Goal: Task Accomplishment & Management: Manage account settings

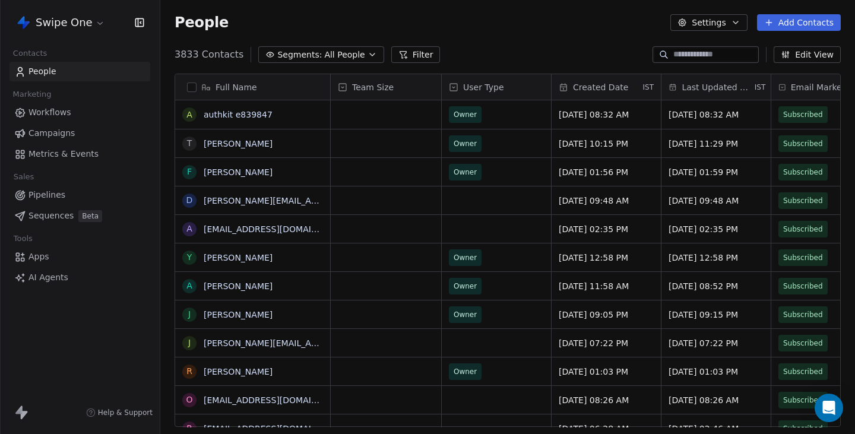
click at [78, 20] on html "Swipe One Contacts People Marketing Workflows Campaigns Metrics & Events Sales …" at bounding box center [427, 217] width 855 height 434
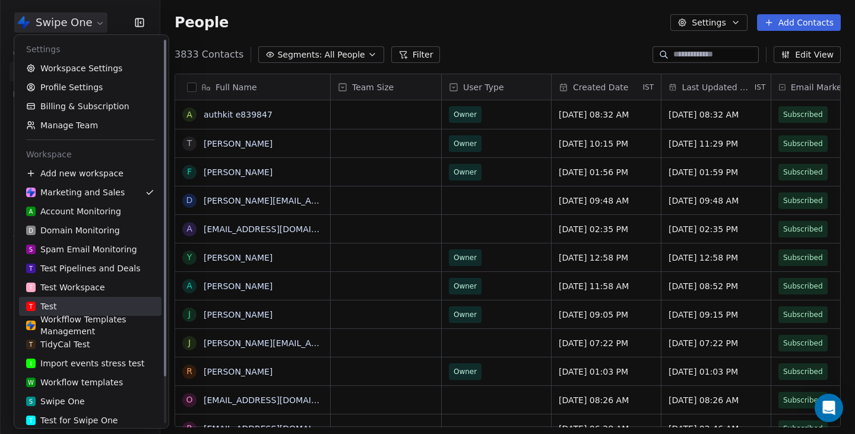
click at [90, 308] on div "T Test" at bounding box center [90, 307] width 128 height 12
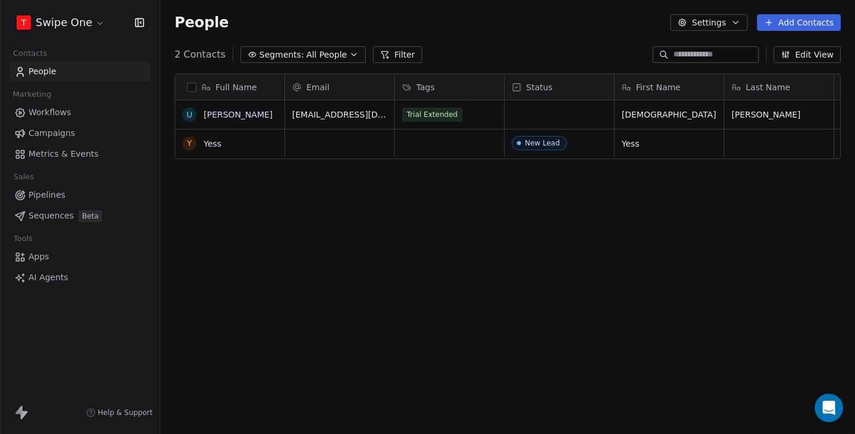
scroll to position [382, 695]
click at [75, 106] on link "Workflows" at bounding box center [80, 113] width 141 height 20
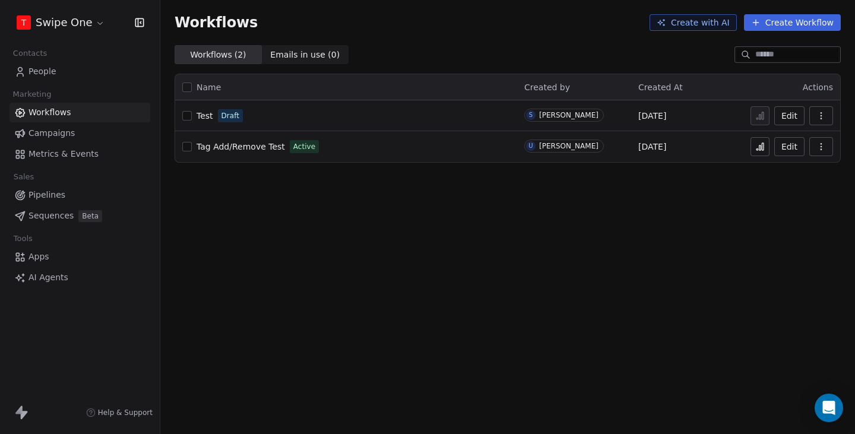
click at [793, 18] on button "Create Workflow" at bounding box center [792, 22] width 97 height 17
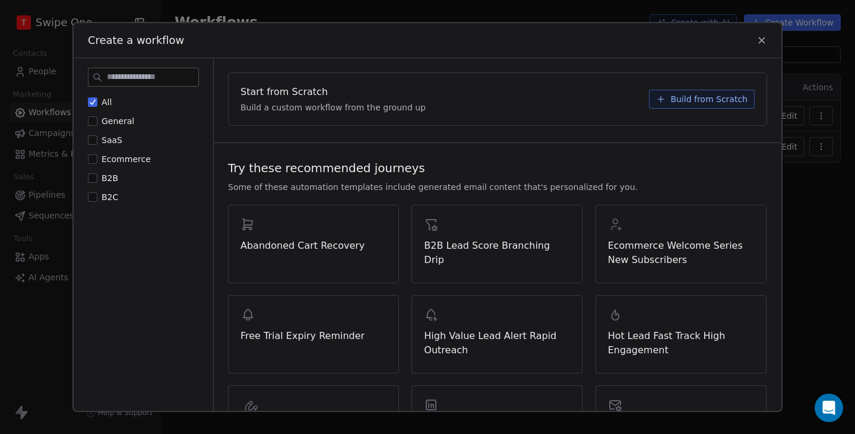
click at [760, 37] on icon at bounding box center [762, 40] width 11 height 11
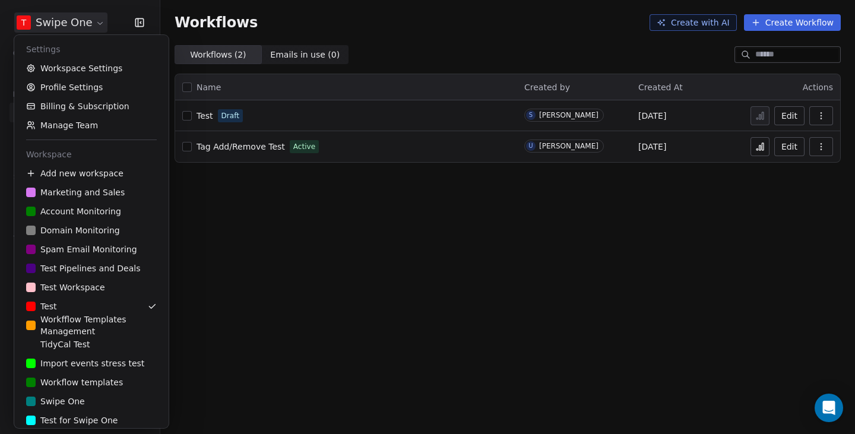
click at [64, 16] on html "T Swipe One Contacts People Marketing Workflows Campaigns Metrics & Events Sale…" at bounding box center [427, 217] width 855 height 434
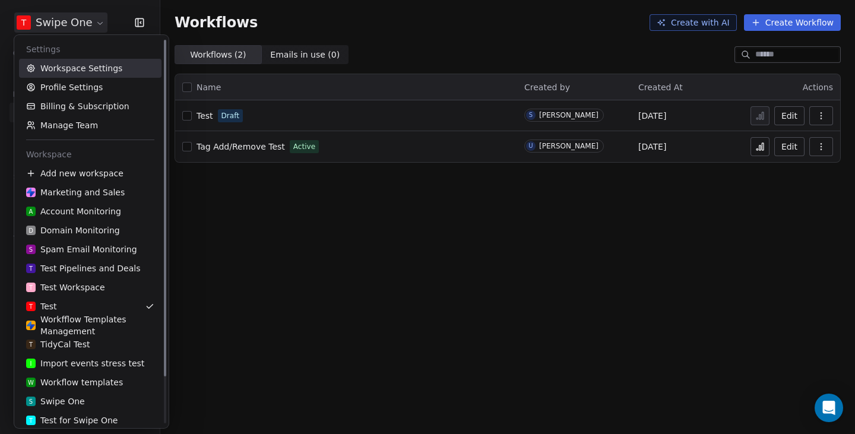
click at [65, 64] on link "Workspace Settings" at bounding box center [90, 68] width 143 height 19
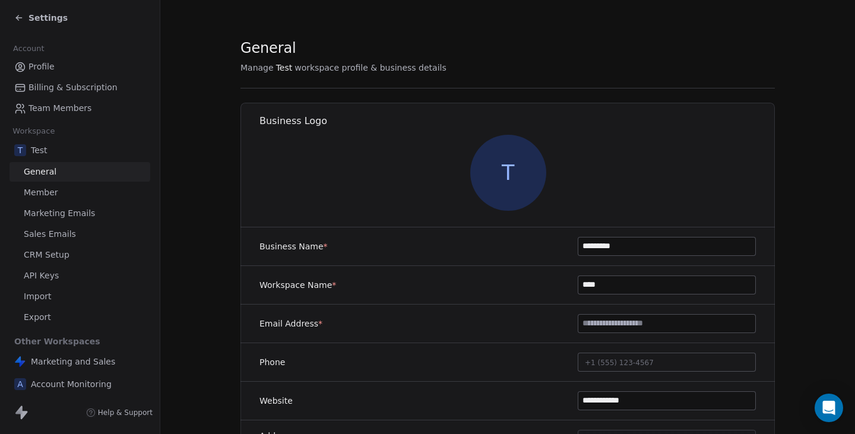
click at [65, 219] on span "Marketing Emails" at bounding box center [59, 213] width 71 height 12
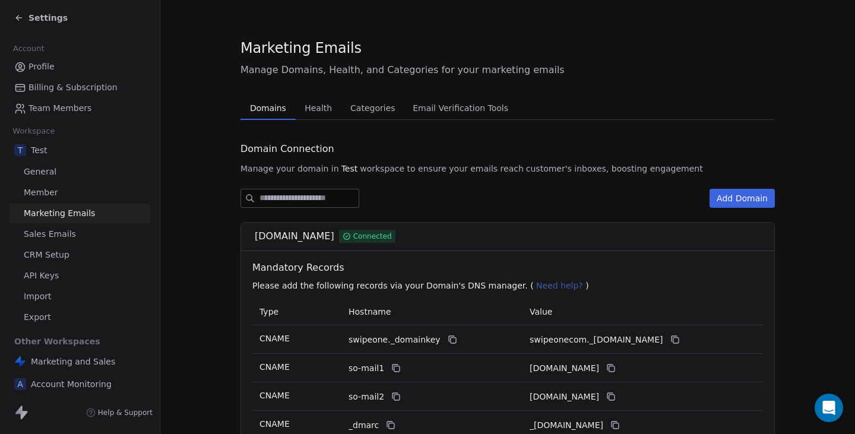
click at [55, 67] on link "Profile" at bounding box center [80, 67] width 141 height 20
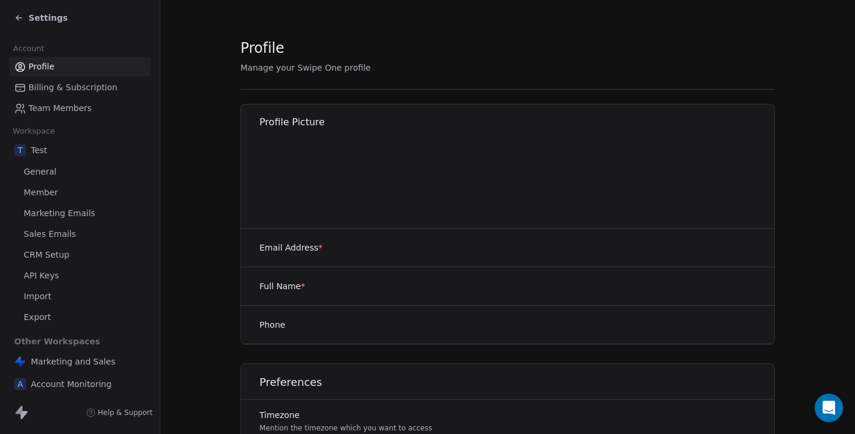
click at [51, 24] on div "Settings" at bounding box center [82, 18] width 136 height 17
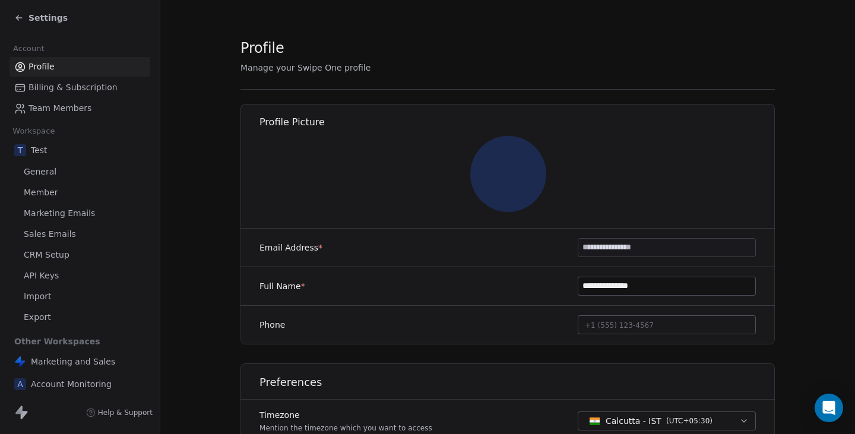
click at [51, 18] on span "Settings" at bounding box center [48, 18] width 39 height 12
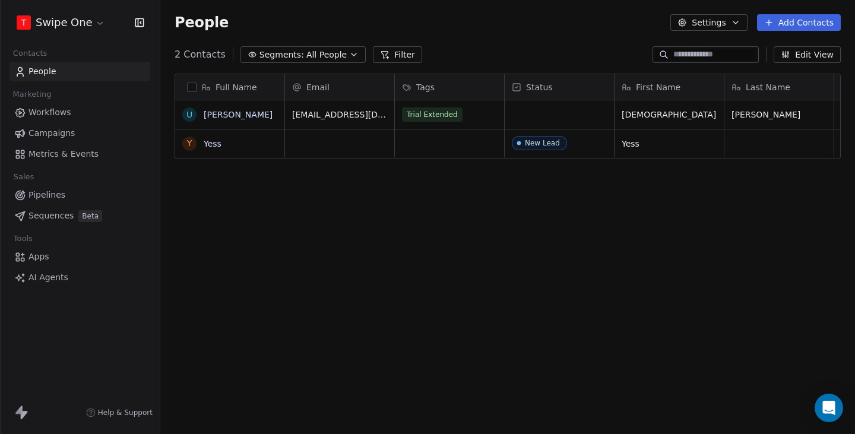
scroll to position [382, 695]
click at [91, 106] on link "Workflows" at bounding box center [80, 113] width 141 height 20
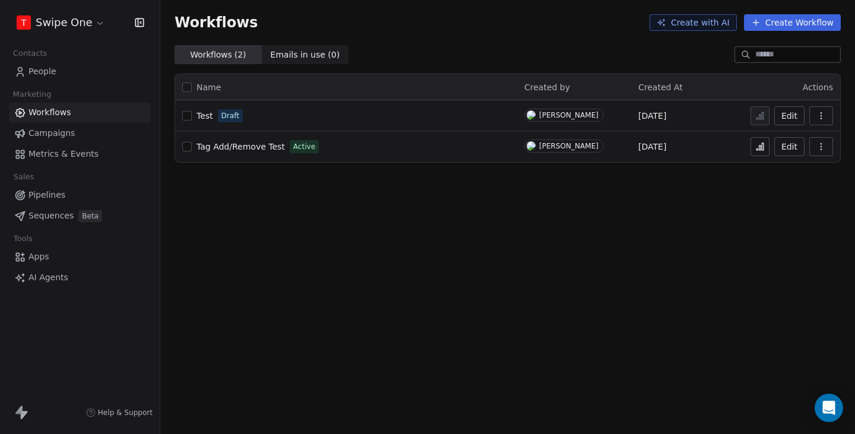
click at [75, 115] on link "Workflows" at bounding box center [80, 113] width 141 height 20
click at [261, 146] on span "Tag Add/Remove Test" at bounding box center [241, 147] width 89 height 10
click at [772, 22] on button "Create Workflow" at bounding box center [792, 22] width 97 height 17
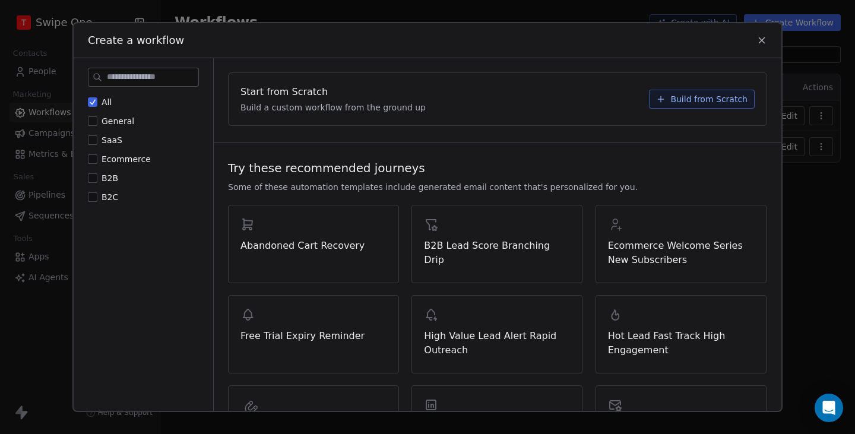
click at [716, 89] on div "Start from Scratch Build a custom workflow from the ground up Build from Scratch" at bounding box center [498, 99] width 538 height 52
click at [701, 96] on span "Build from Scratch" at bounding box center [709, 99] width 77 height 12
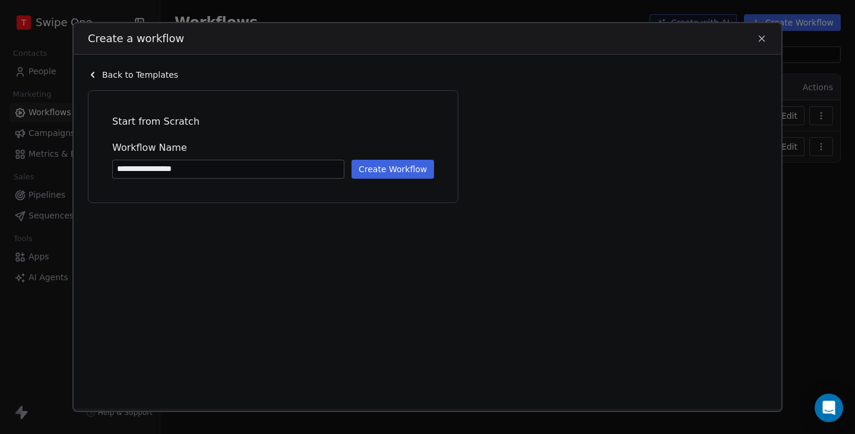
type input "**********"
click at [407, 169] on button "Create Workflow" at bounding box center [393, 169] width 83 height 19
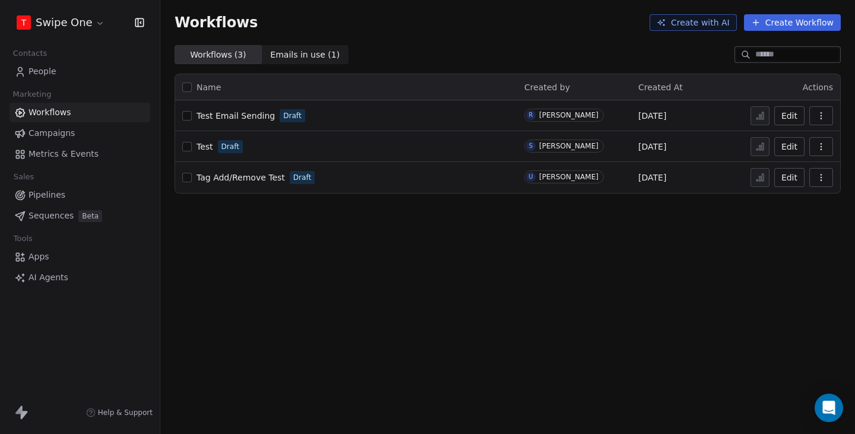
click at [249, 116] on span "Test Email Sending" at bounding box center [236, 116] width 78 height 10
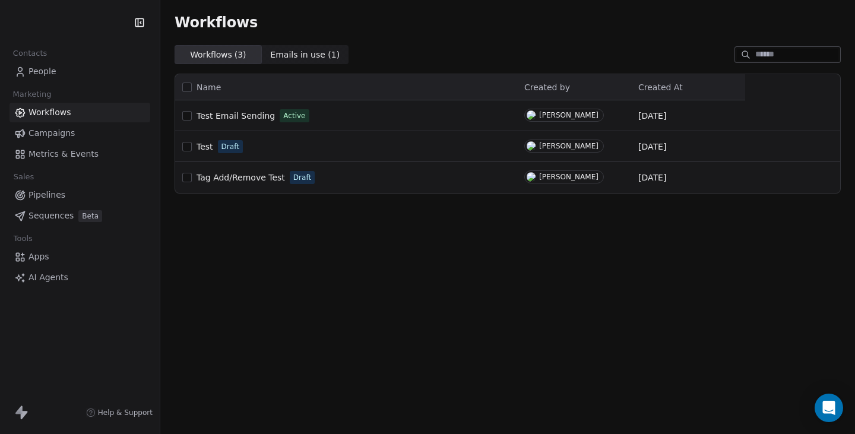
click at [47, 69] on span "People" at bounding box center [43, 71] width 28 height 12
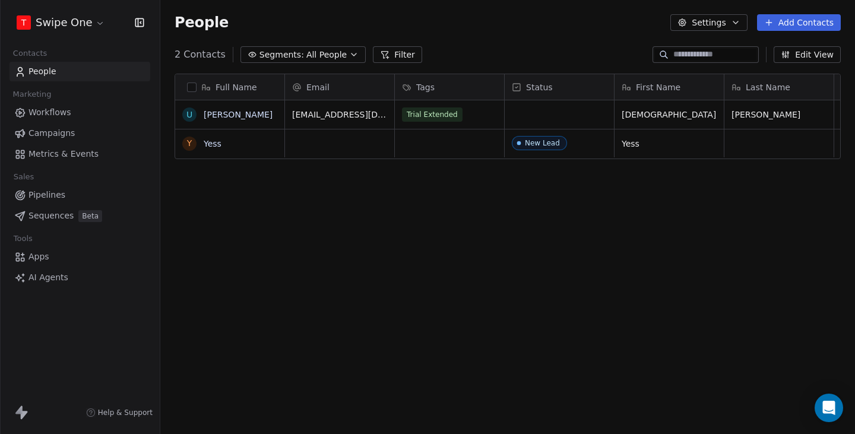
scroll to position [382, 695]
click at [805, 26] on button "Add Contacts" at bounding box center [799, 22] width 84 height 17
click at [770, 43] on span "Create new contact" at bounding box center [802, 48] width 81 height 12
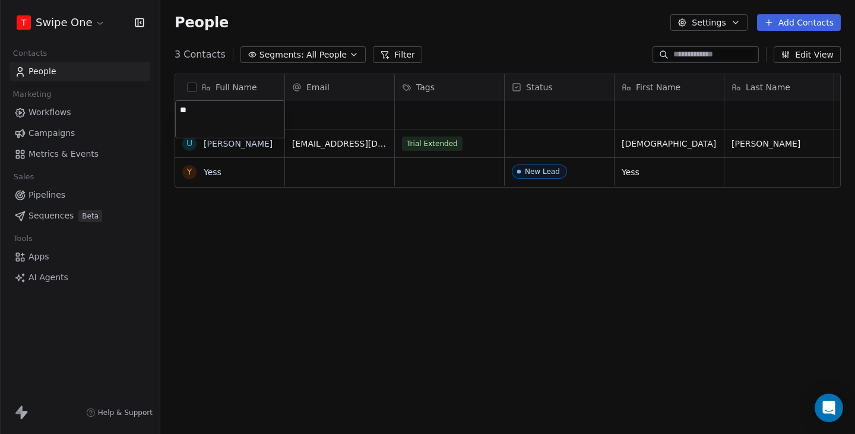
type textarea "***"
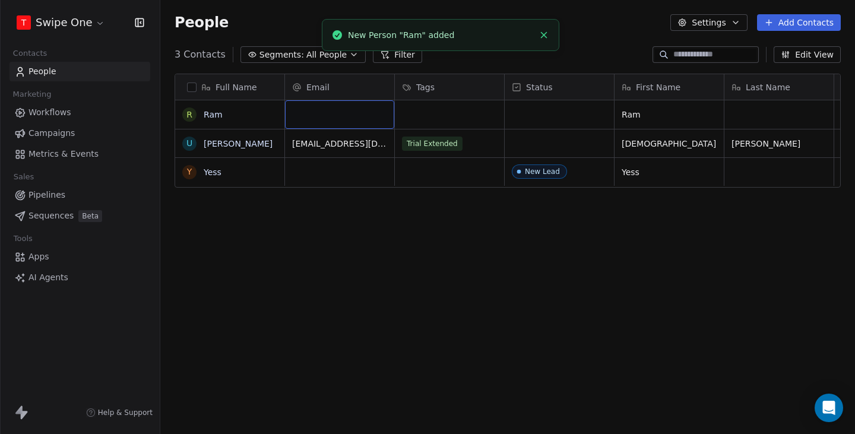
click at [317, 113] on div "grid" at bounding box center [339, 114] width 109 height 29
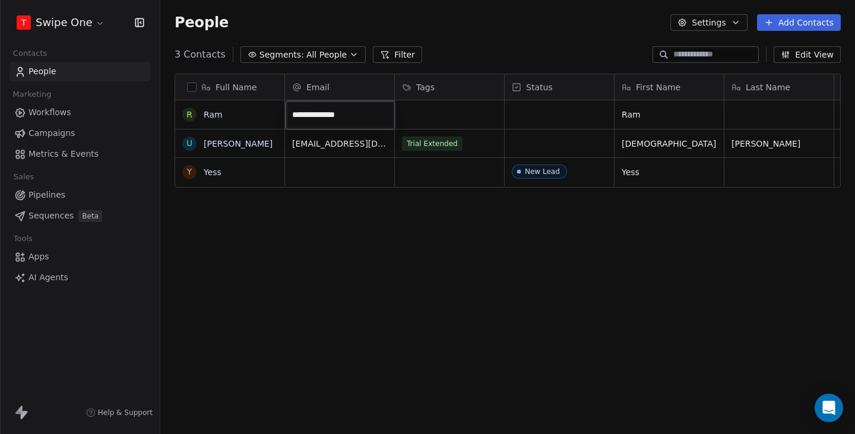
type input "**********"
click at [416, 121] on div "grid" at bounding box center [449, 114] width 109 height 29
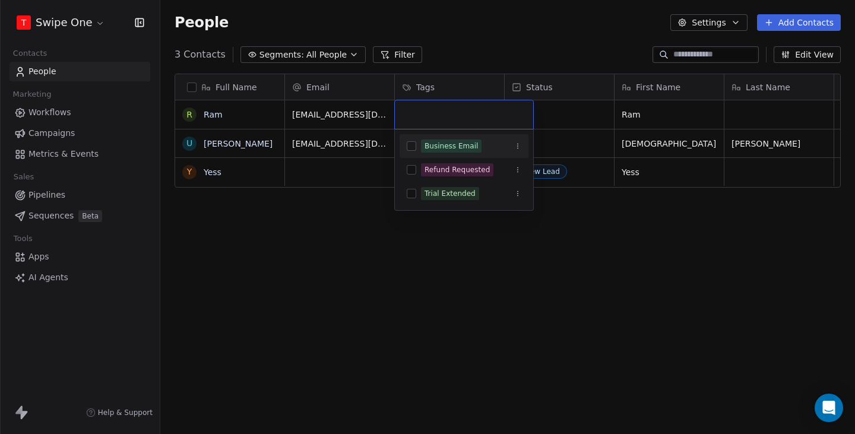
click at [435, 144] on div "Business Email" at bounding box center [451, 146] width 53 height 11
click at [309, 285] on html "T Swipe One Contacts People Marketing Workflows Campaigns Metrics & Events Sale…" at bounding box center [427, 217] width 855 height 434
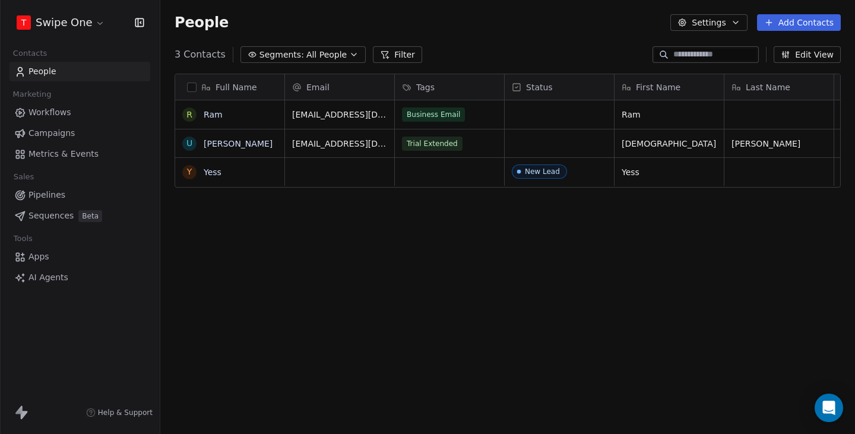
click at [78, 119] on link "Workflows" at bounding box center [80, 113] width 141 height 20
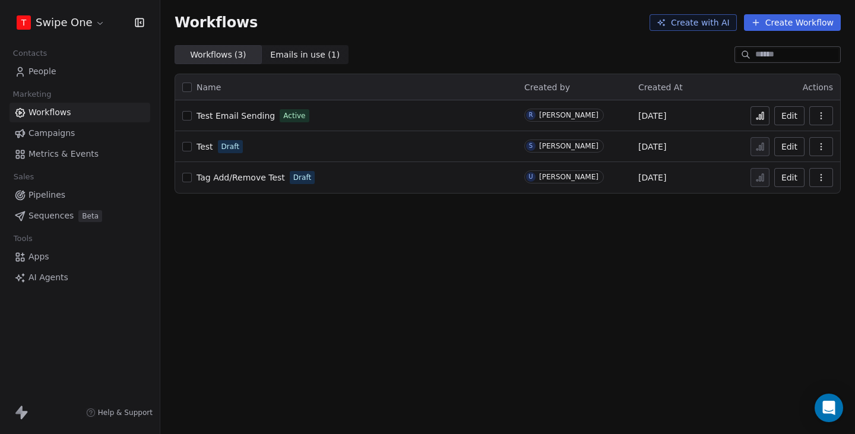
click at [748, 116] on td "Edit" at bounding box center [792, 115] width 95 height 31
click at [755, 116] on button at bounding box center [760, 115] width 19 height 19
click at [52, 77] on span "People" at bounding box center [43, 71] width 28 height 12
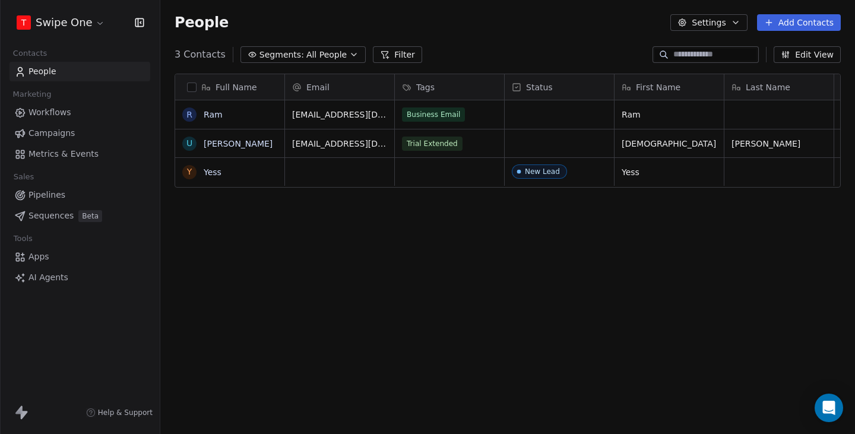
scroll to position [382, 695]
click at [67, 165] on div "Contacts People Marketing Workflows Campaigns Metrics & Events Sales Pipelines …" at bounding box center [80, 166] width 160 height 242
click at [68, 158] on span "Metrics & Events" at bounding box center [64, 154] width 70 height 12
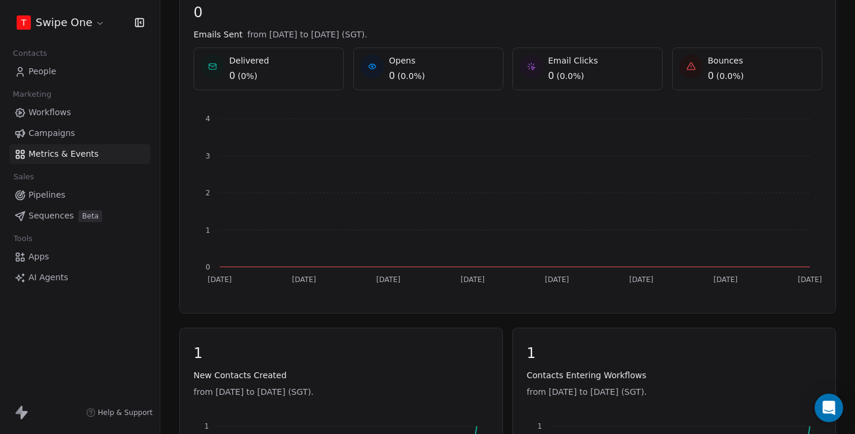
scroll to position [46, 0]
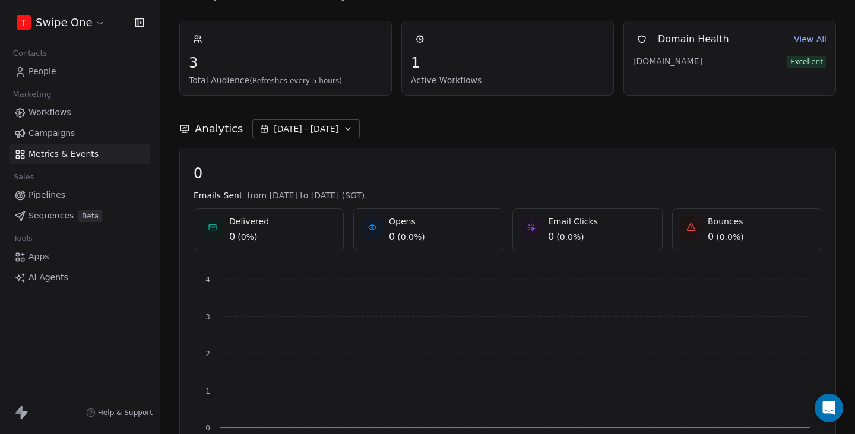
click at [75, 113] on link "Workflows" at bounding box center [80, 113] width 141 height 20
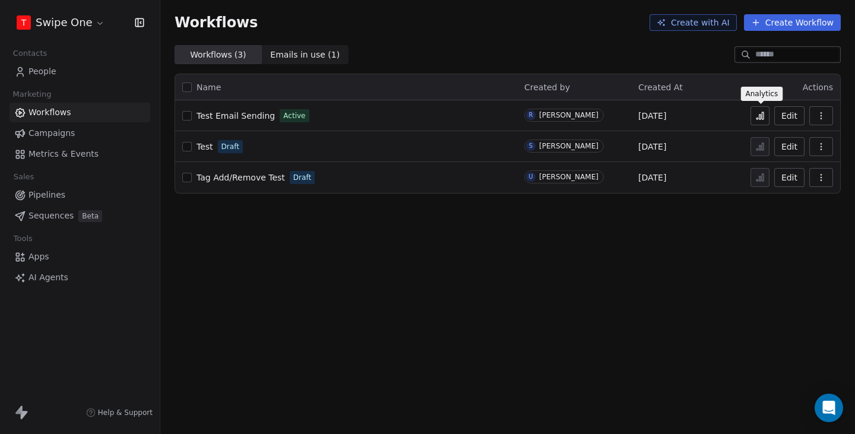
click at [760, 117] on icon at bounding box center [761, 117] width 2 height 5
click at [71, 153] on span "Metrics & Events" at bounding box center [64, 154] width 70 height 12
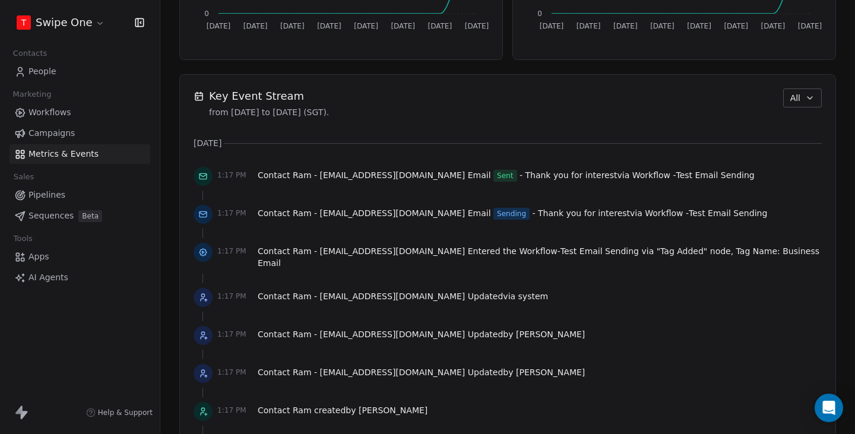
scroll to position [767, 0]
click at [64, 109] on span "Workflows" at bounding box center [50, 112] width 43 height 12
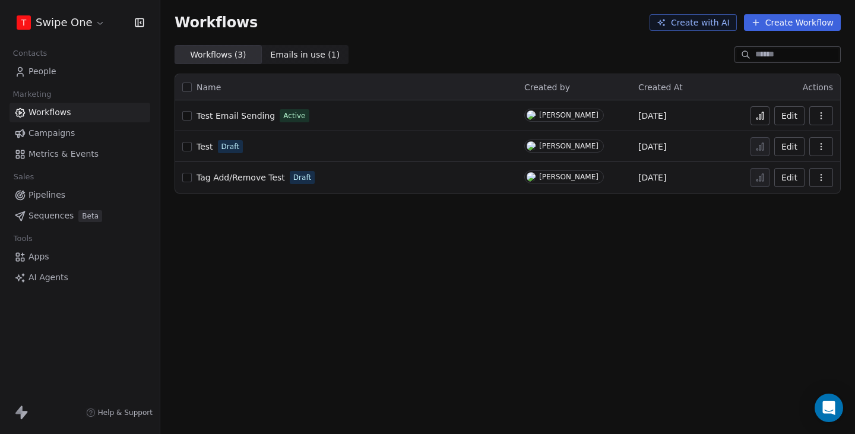
click at [765, 116] on icon at bounding box center [761, 116] width 10 height 10
click at [53, 151] on span "Metrics & Events" at bounding box center [64, 154] width 70 height 12
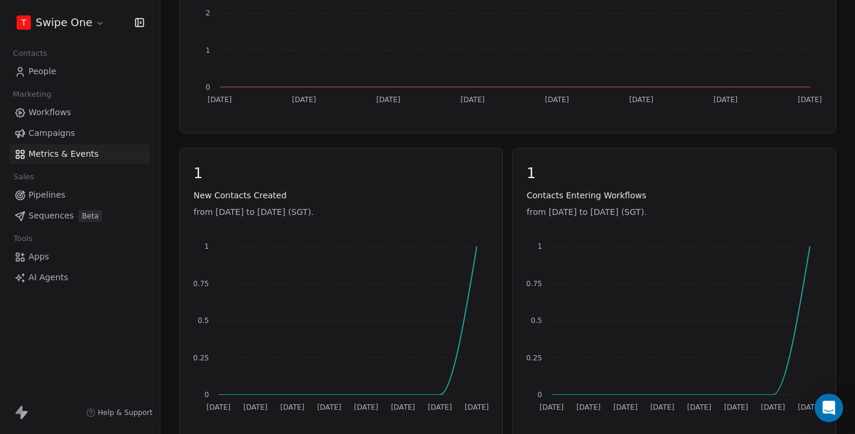
scroll to position [229, 0]
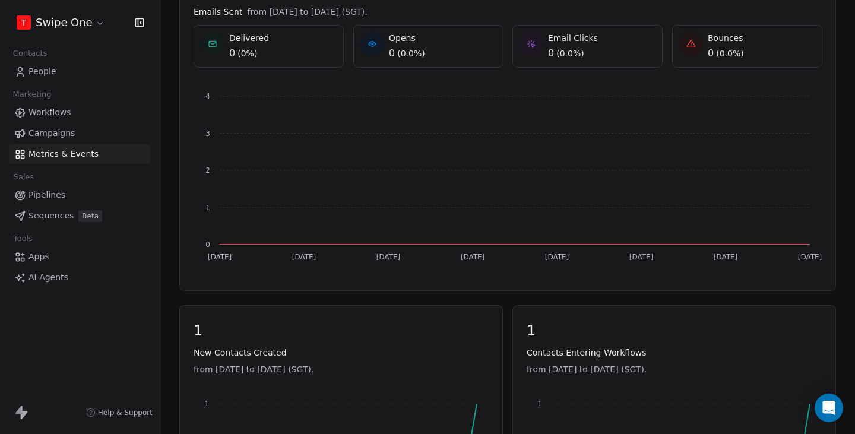
click at [86, 77] on link "People" at bounding box center [80, 72] width 141 height 20
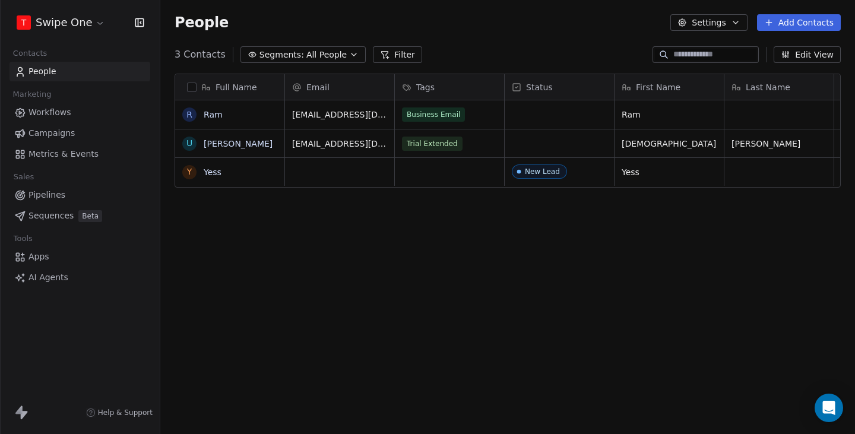
scroll to position [382, 695]
click at [59, 114] on span "Workflows" at bounding box center [50, 112] width 43 height 12
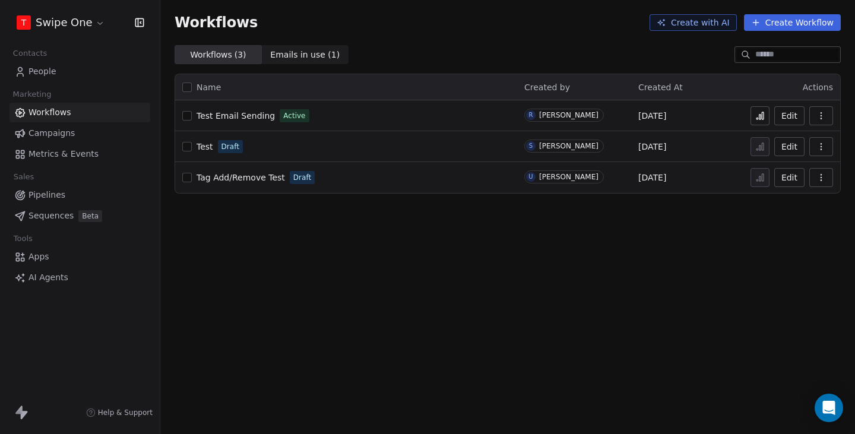
click at [761, 116] on icon at bounding box center [761, 117] width 2 height 5
click at [756, 116] on icon at bounding box center [761, 116] width 10 height 10
click at [100, 158] on link "Metrics & Events" at bounding box center [80, 154] width 141 height 20
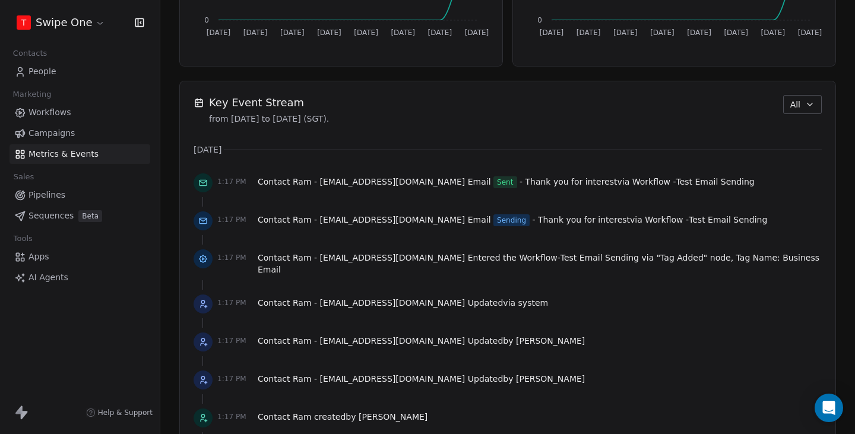
scroll to position [741, 0]
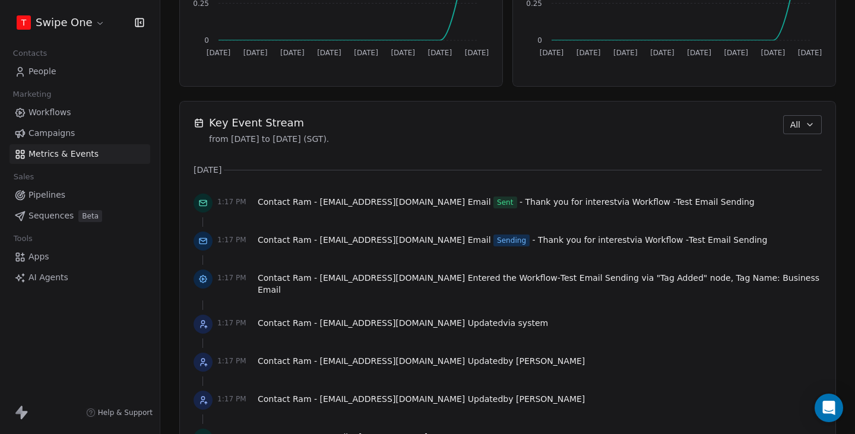
click at [106, 113] on link "Workflows" at bounding box center [80, 113] width 141 height 20
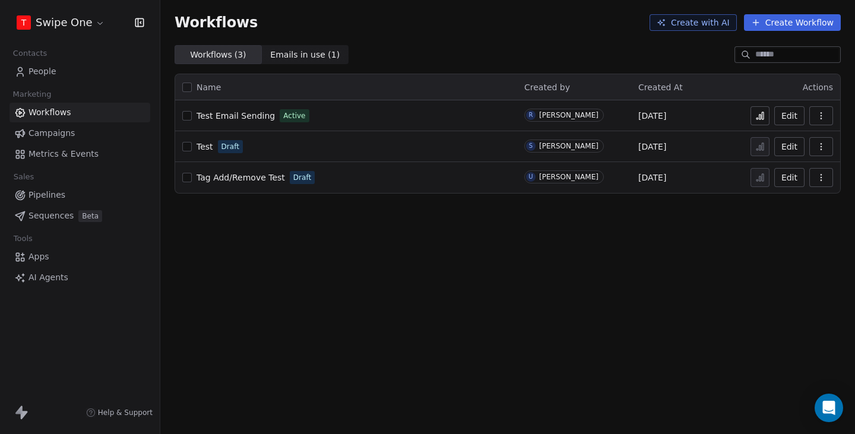
click at [34, 74] on span "People" at bounding box center [43, 71] width 28 height 12
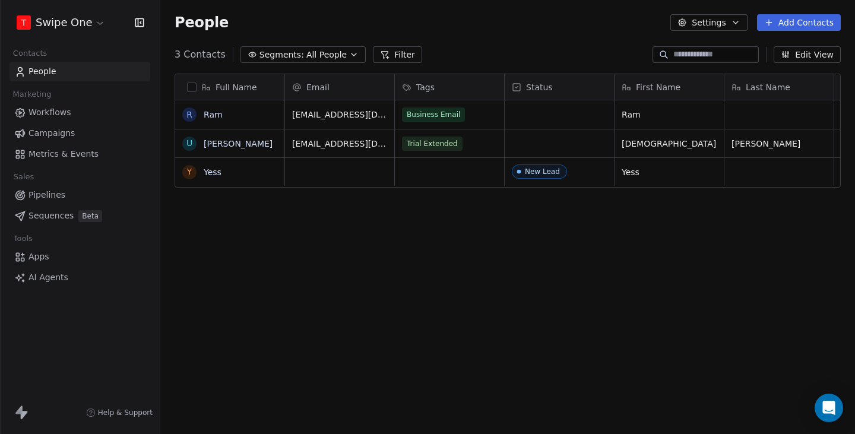
scroll to position [382, 695]
click at [212, 110] on link "Ram" at bounding box center [213, 115] width 19 height 10
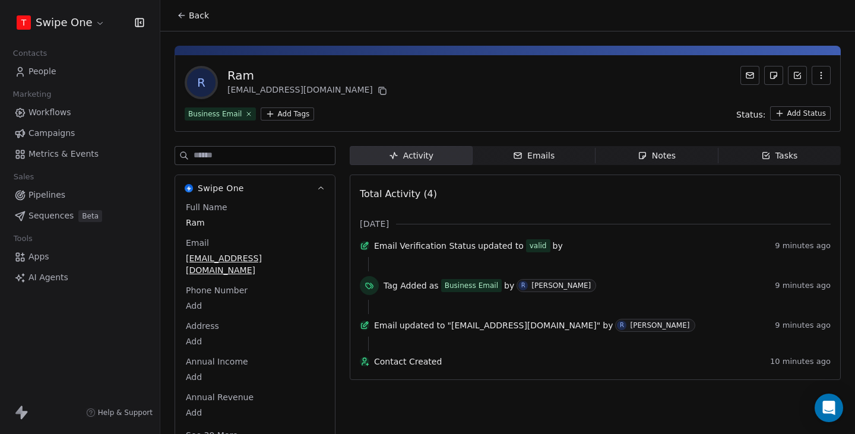
click at [544, 157] on div "Emails" at bounding box center [534, 156] width 42 height 12
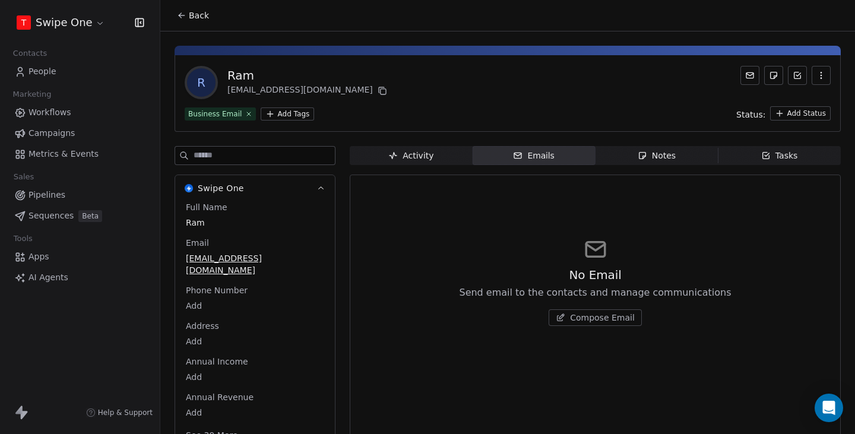
click at [438, 144] on div "R Ram [EMAIL_ADDRESS][DOMAIN_NAME] Business Email Add Tags Status: Add Status S…" at bounding box center [507, 244] width 695 height 426
click at [431, 148] on span "Activity Activity" at bounding box center [411, 155] width 123 height 19
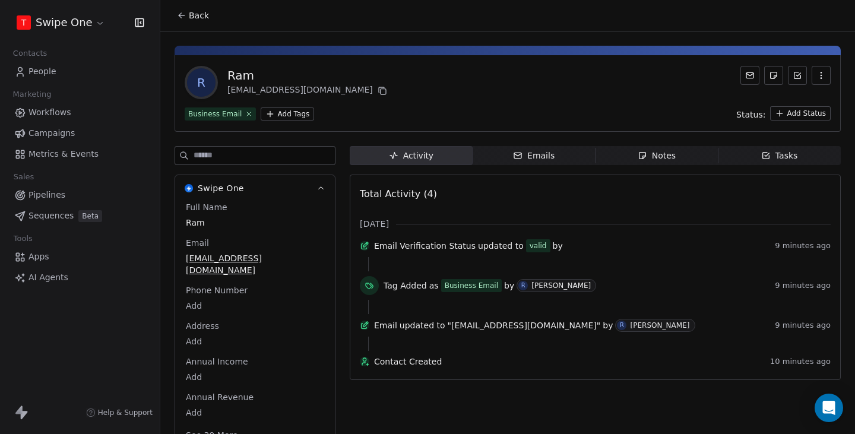
scroll to position [10, 0]
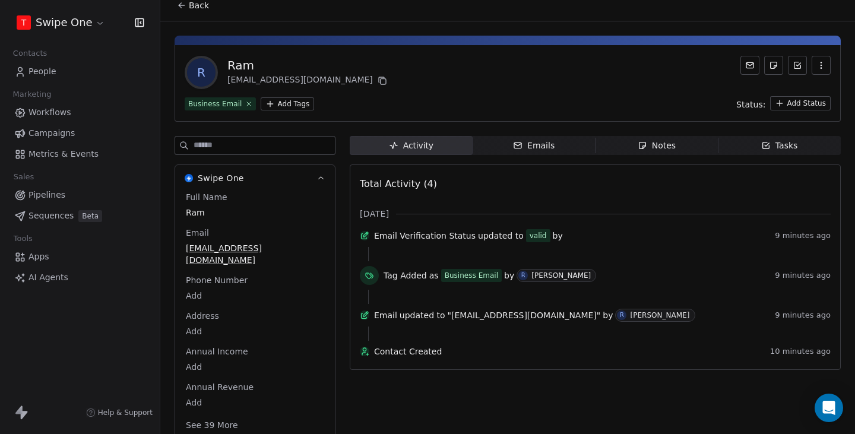
click at [72, 71] on link "People" at bounding box center [80, 72] width 141 height 20
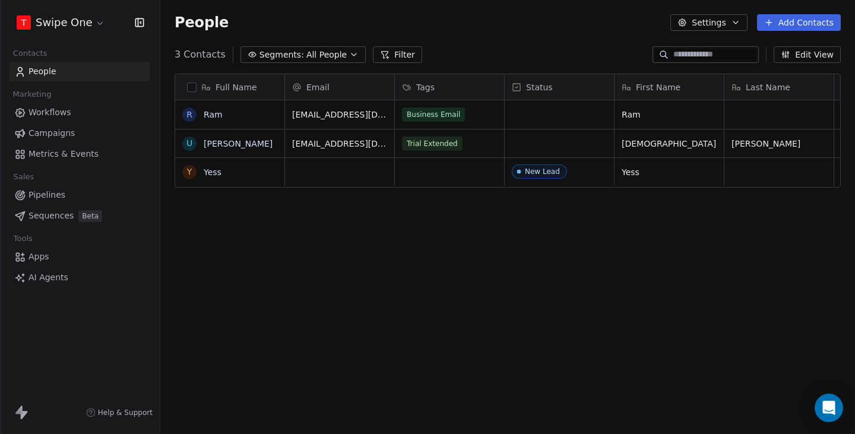
scroll to position [382, 695]
click at [476, 110] on div "Business Email" at bounding box center [449, 114] width 109 height 29
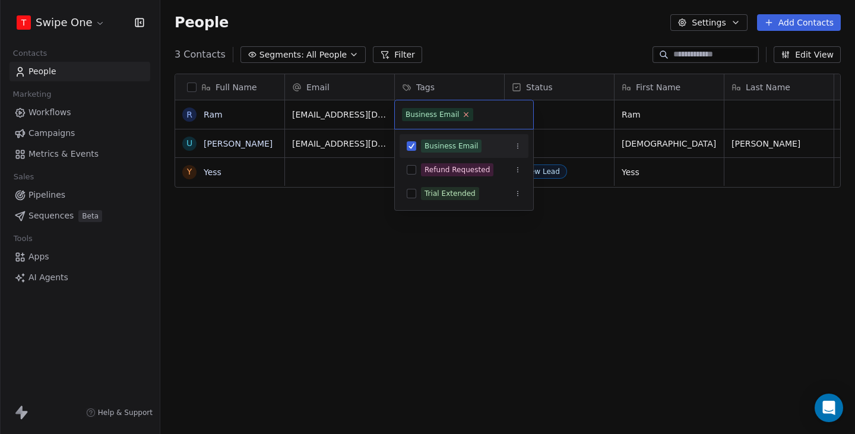
click at [464, 113] on icon at bounding box center [467, 114] width 8 height 8
click at [487, 54] on html "T Swipe One Contacts People Marketing Workflows Campaigns Metrics & Events Sale…" at bounding box center [427, 217] width 855 height 434
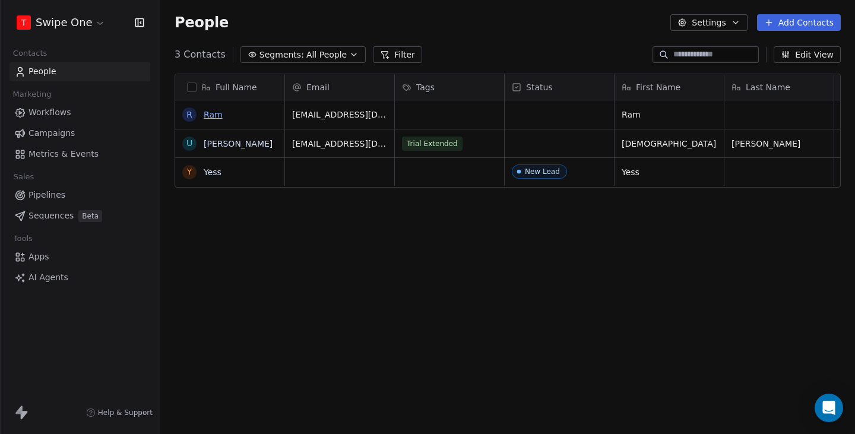
click at [216, 111] on link "Ram" at bounding box center [213, 115] width 19 height 10
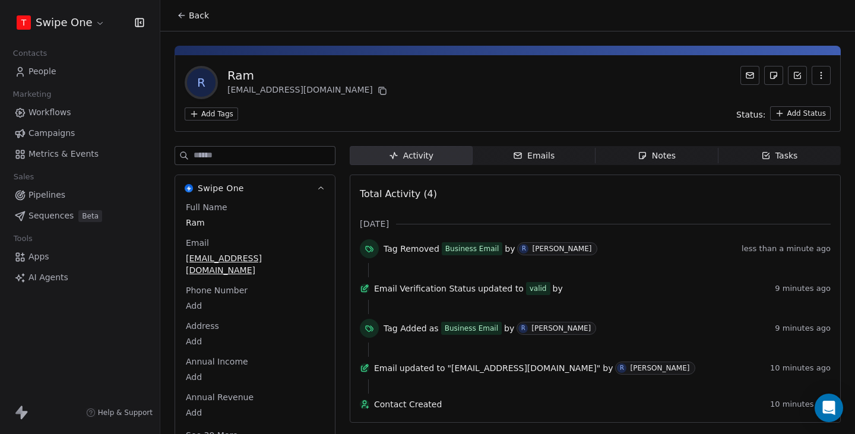
click at [200, 11] on span "Back" at bounding box center [199, 16] width 20 height 12
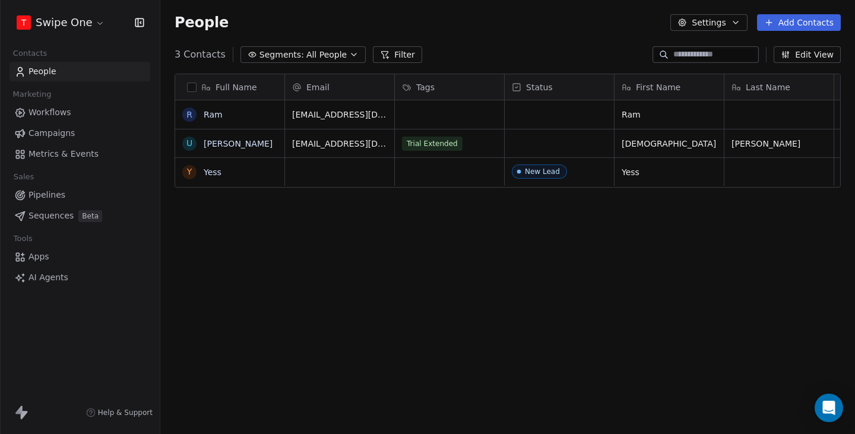
scroll to position [382, 695]
click at [438, 109] on div "grid" at bounding box center [449, 114] width 109 height 29
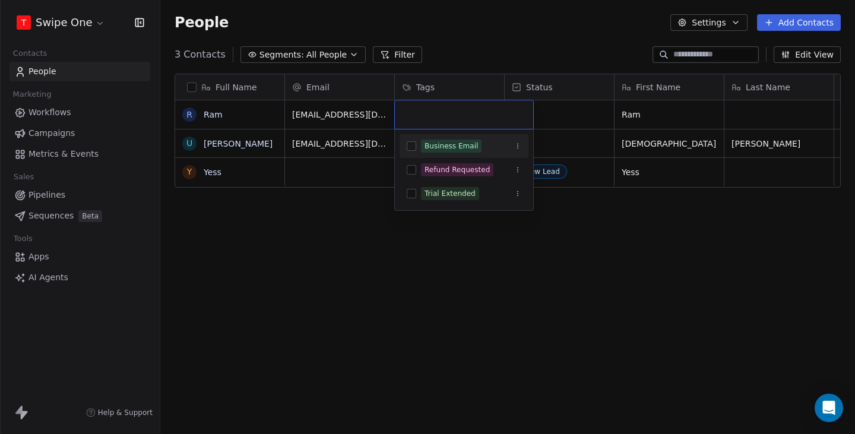
click at [443, 144] on div "Business Email" at bounding box center [451, 146] width 53 height 11
click at [459, 57] on html "T Swipe One Contacts People Marketing Workflows Campaigns Metrics & Events Sale…" at bounding box center [427, 217] width 855 height 434
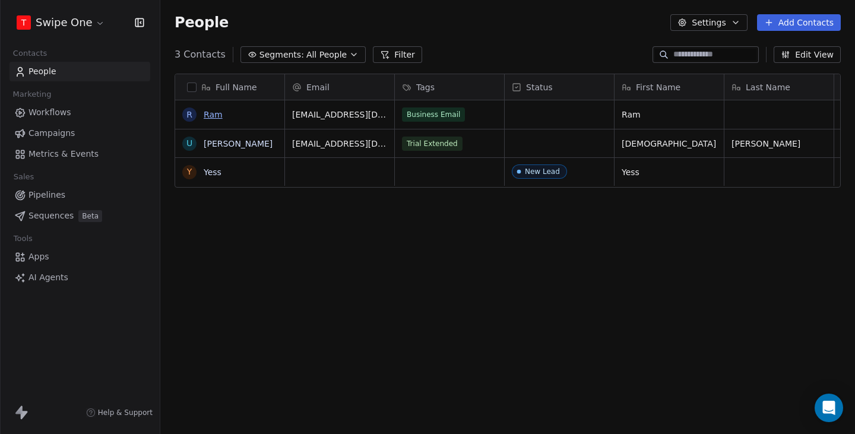
click at [221, 115] on link "Ram" at bounding box center [213, 115] width 19 height 10
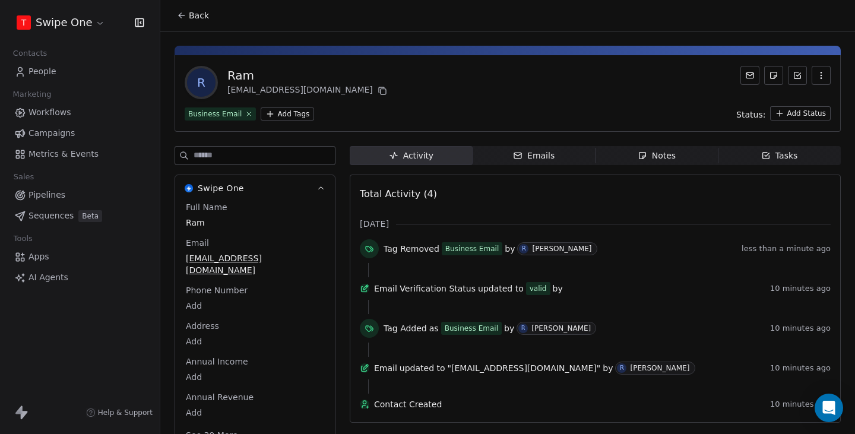
scroll to position [15, 0]
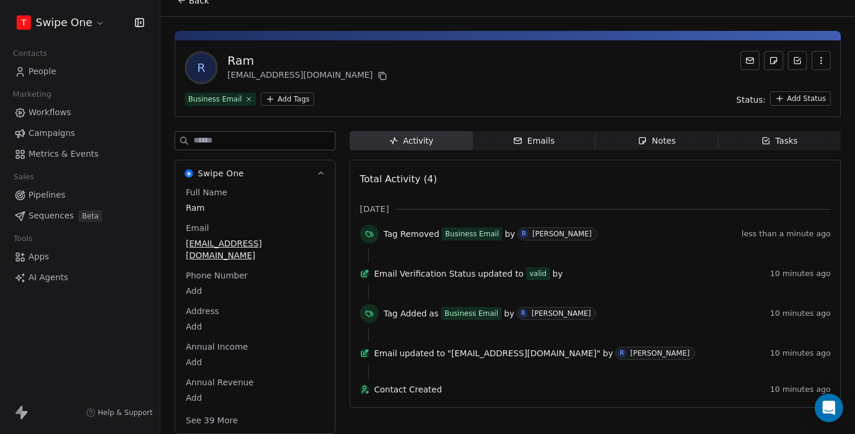
click at [91, 158] on span "Metrics & Events" at bounding box center [64, 154] width 70 height 12
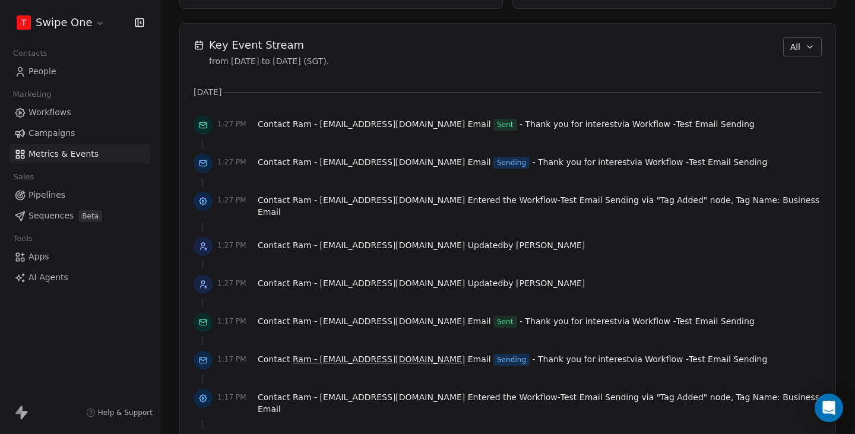
scroll to position [818, 0]
click at [55, 78] on link "People" at bounding box center [80, 72] width 141 height 20
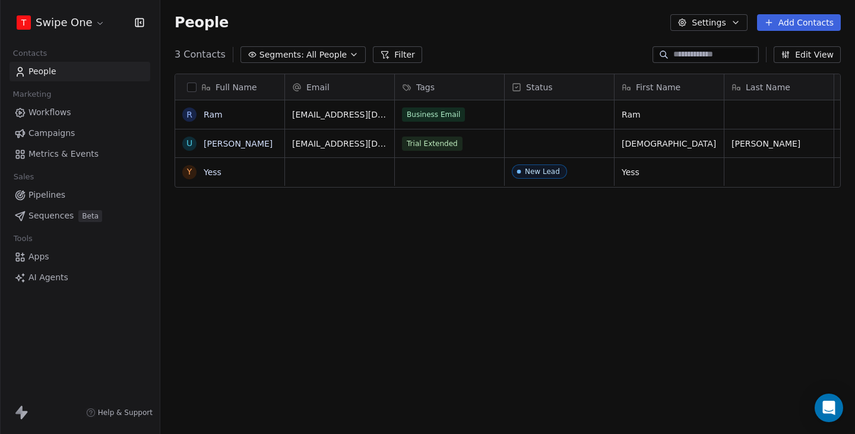
scroll to position [382, 695]
click at [211, 113] on link "Ram" at bounding box center [213, 115] width 19 height 10
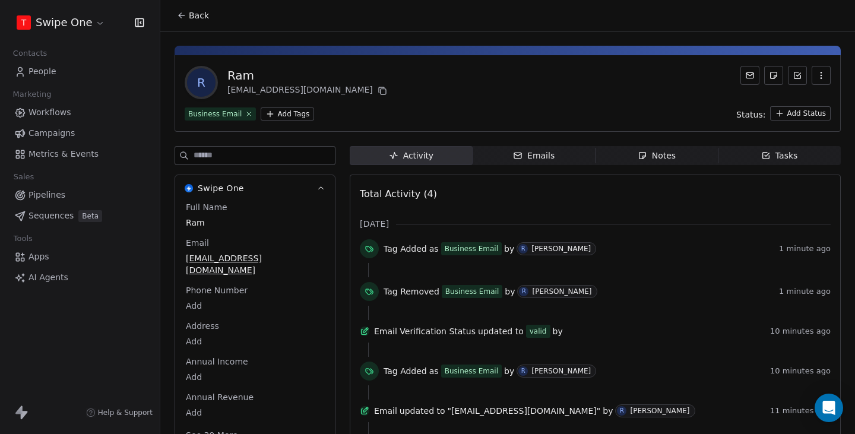
click at [71, 116] on link "Workflows" at bounding box center [80, 113] width 141 height 20
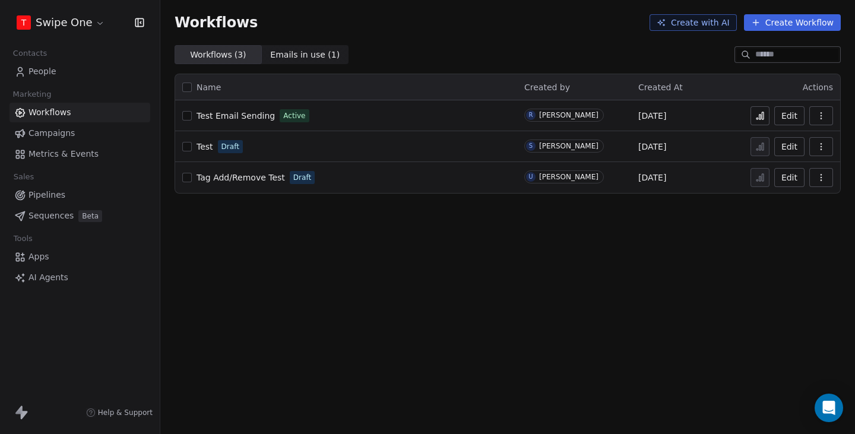
click at [259, 113] on span "Test Email Sending" at bounding box center [236, 116] width 78 height 10
click at [763, 122] on button at bounding box center [760, 115] width 19 height 19
click at [37, 74] on span "People" at bounding box center [43, 71] width 28 height 12
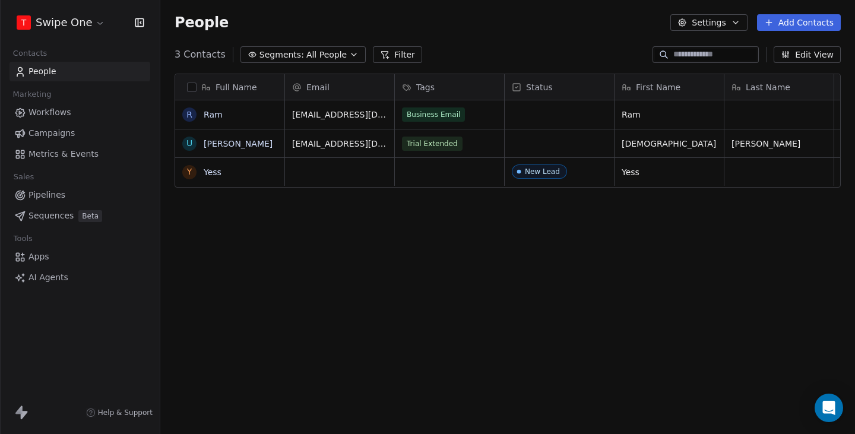
scroll to position [382, 695]
click at [211, 114] on link "Ram" at bounding box center [213, 115] width 19 height 10
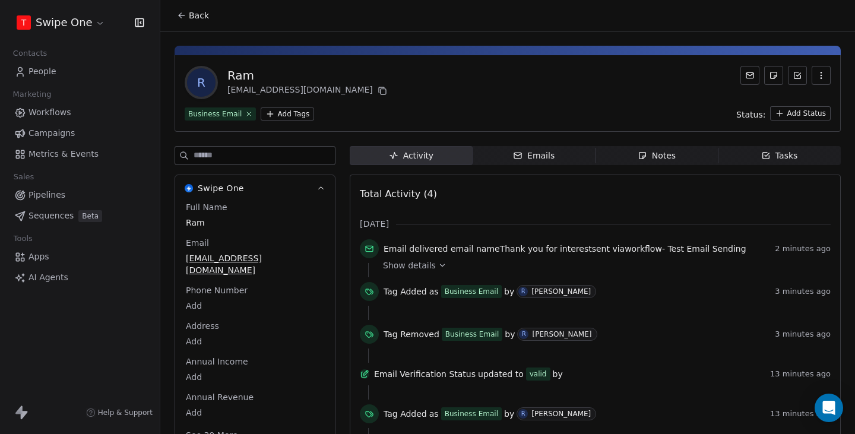
click at [59, 73] on link "People" at bounding box center [80, 72] width 141 height 20
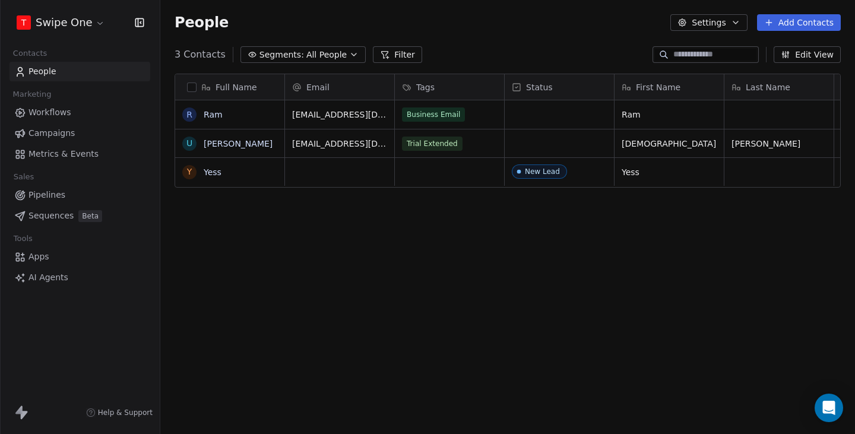
scroll to position [382, 695]
click at [68, 159] on span "Metrics & Events" at bounding box center [64, 154] width 70 height 12
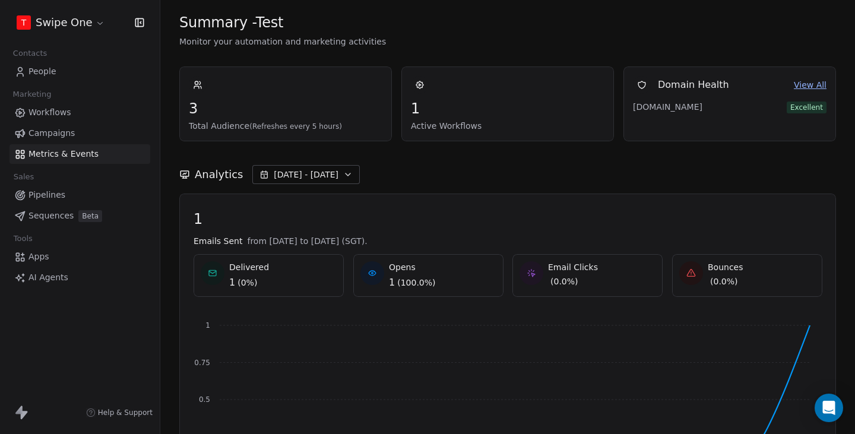
click at [82, 111] on link "Workflows" at bounding box center [80, 113] width 141 height 20
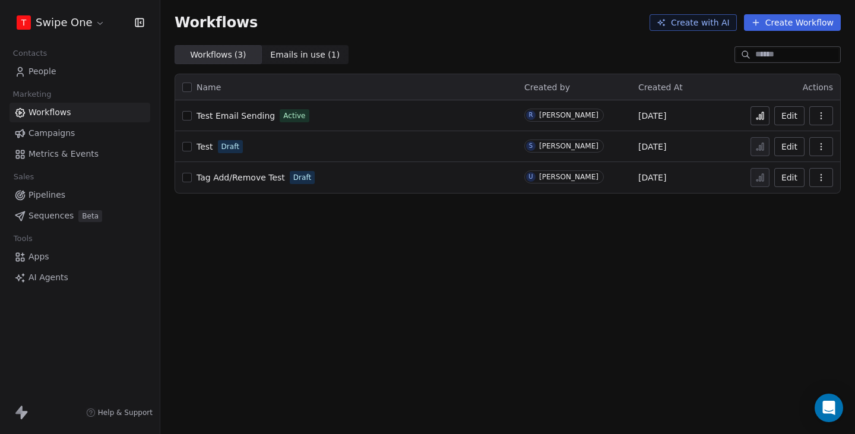
click at [229, 122] on div "Test Email Sending Active" at bounding box center [346, 116] width 328 height 17
click at [230, 119] on span "Test Email Sending" at bounding box center [236, 116] width 78 height 10
click at [764, 117] on icon at bounding box center [761, 116] width 10 height 10
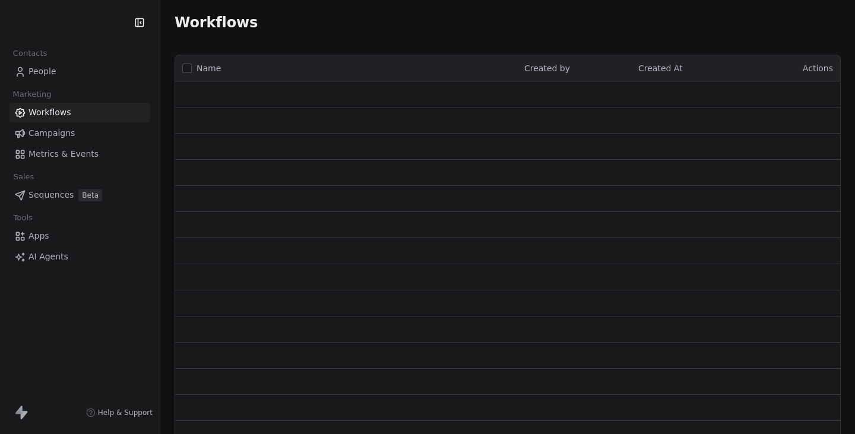
click at [86, 72] on link "People" at bounding box center [80, 72] width 141 height 20
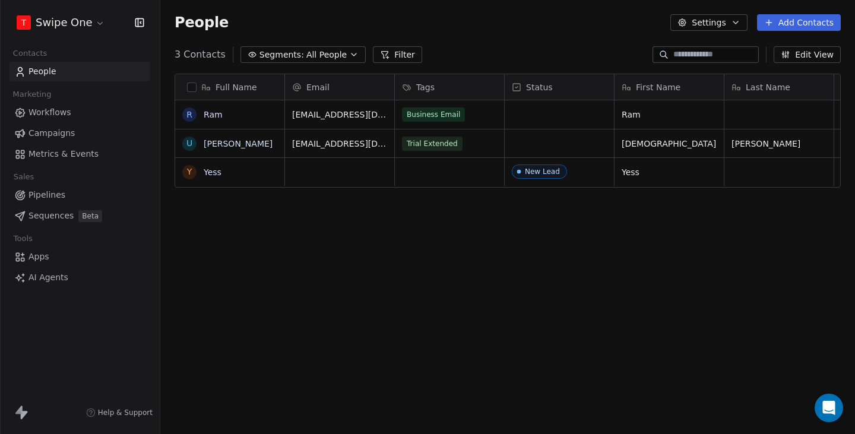
scroll to position [382, 695]
click at [807, 21] on button "Add Contacts" at bounding box center [799, 22] width 84 height 17
click at [786, 46] on span "Create new contact" at bounding box center [802, 48] width 81 height 12
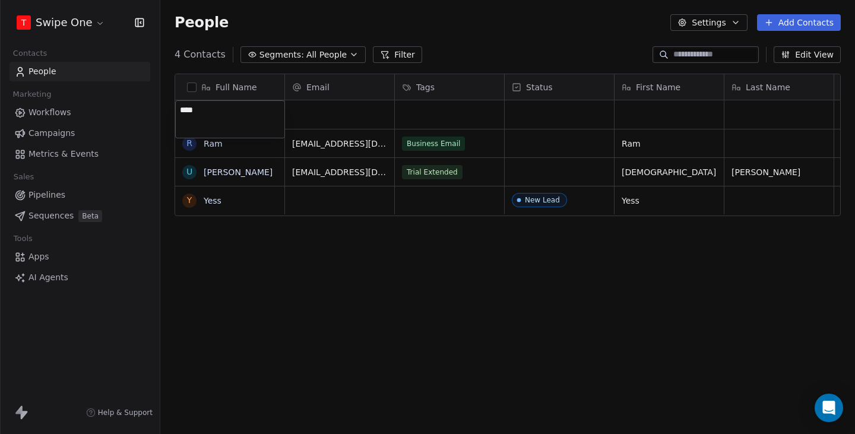
type textarea "*****"
click at [327, 294] on html "T Swipe One Contacts People Marketing Workflows Campaigns Metrics & Events Sale…" at bounding box center [427, 217] width 855 height 434
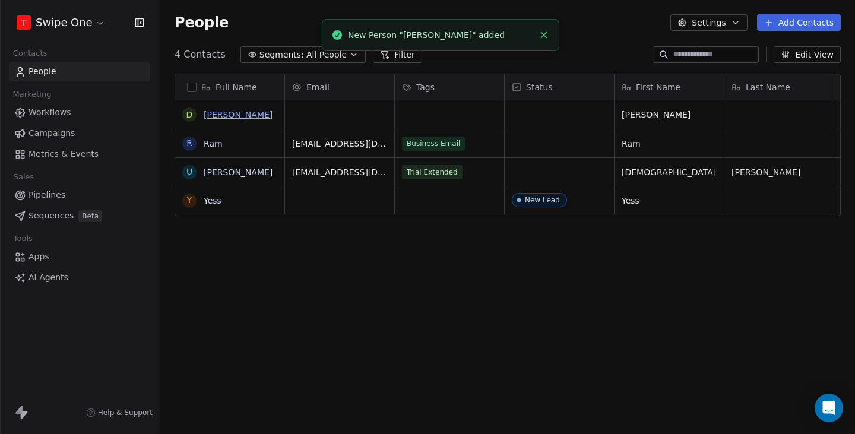
click at [210, 118] on link "[PERSON_NAME]" at bounding box center [238, 115] width 69 height 10
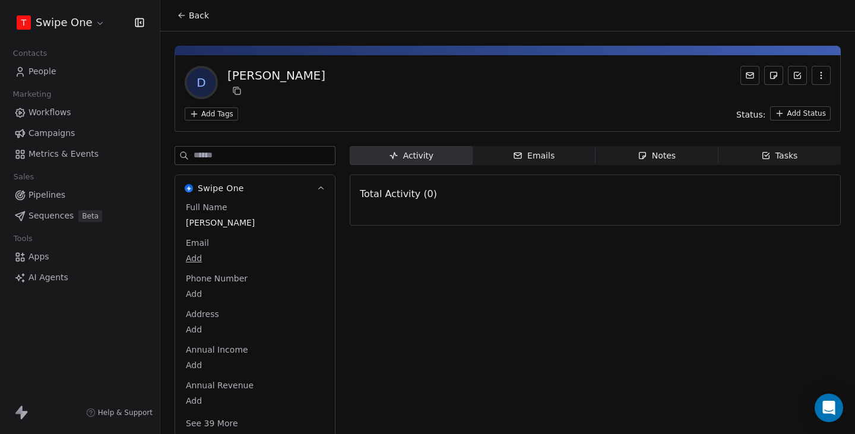
click at [184, 17] on icon at bounding box center [182, 16] width 10 height 10
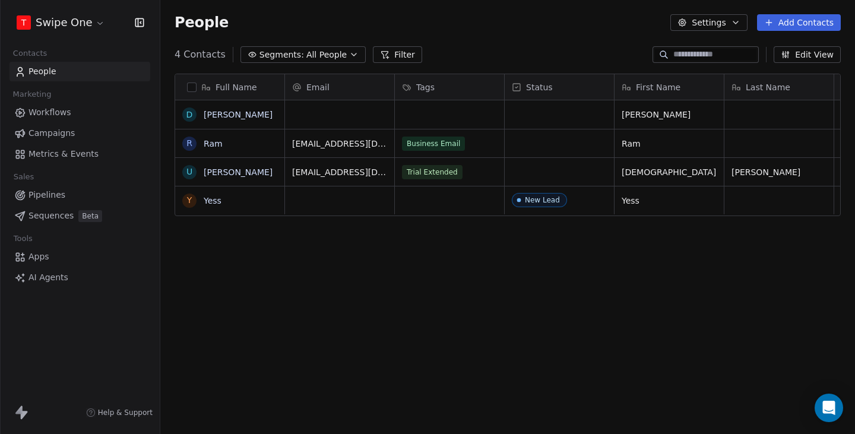
scroll to position [382, 695]
click at [448, 116] on div "grid" at bounding box center [449, 114] width 109 height 29
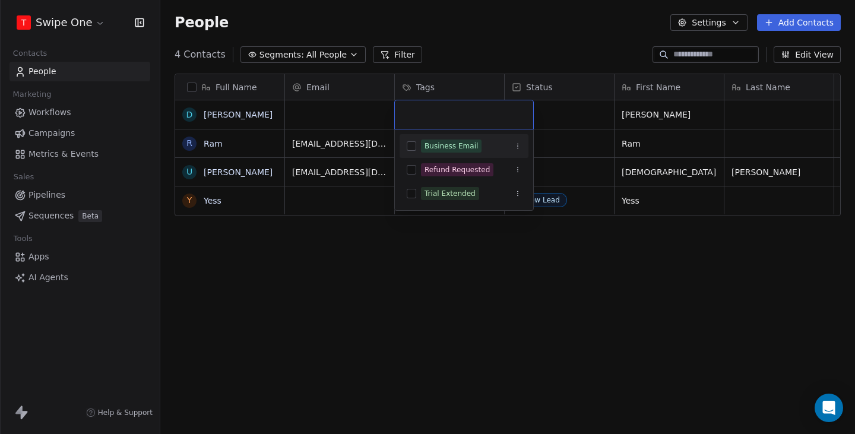
click at [454, 141] on div "Business Email" at bounding box center [451, 146] width 53 height 11
click at [483, 56] on html "T Swipe One Contacts People Marketing Workflows Campaigns Metrics & Events Sale…" at bounding box center [427, 217] width 855 height 434
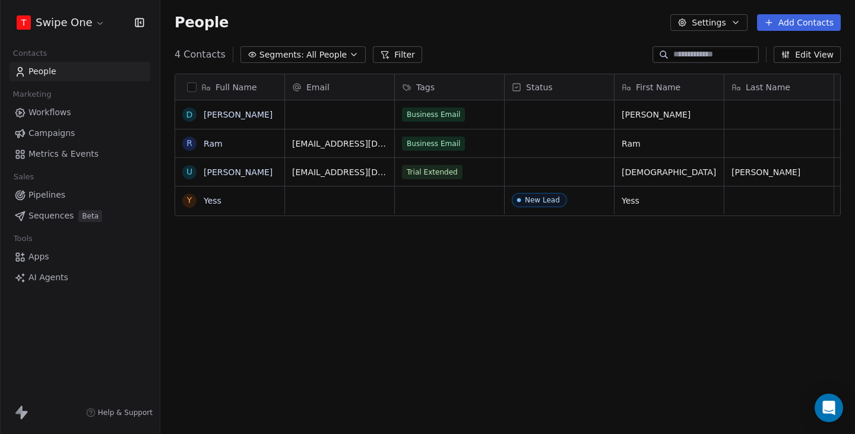
click at [91, 153] on span "Metrics & Events" at bounding box center [64, 154] width 70 height 12
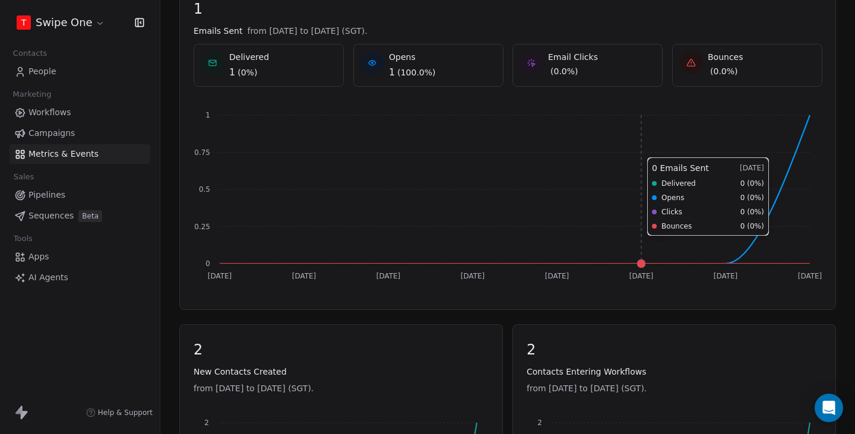
scroll to position [192, 0]
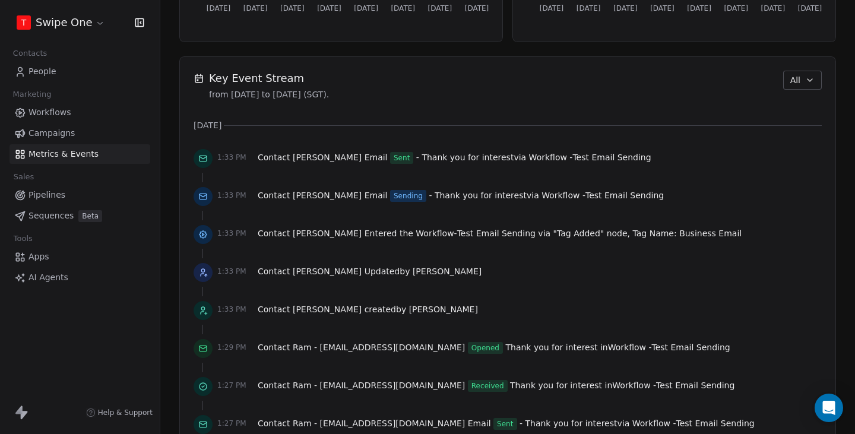
scroll to position [791, 0]
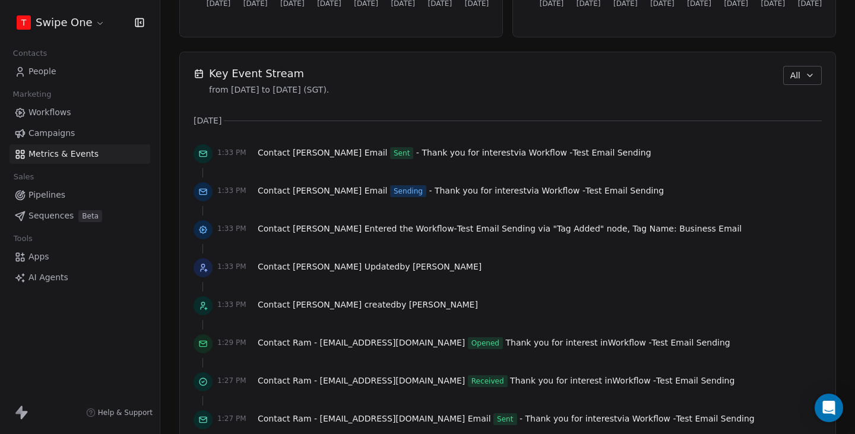
click at [62, 115] on span "Workflows" at bounding box center [50, 112] width 43 height 12
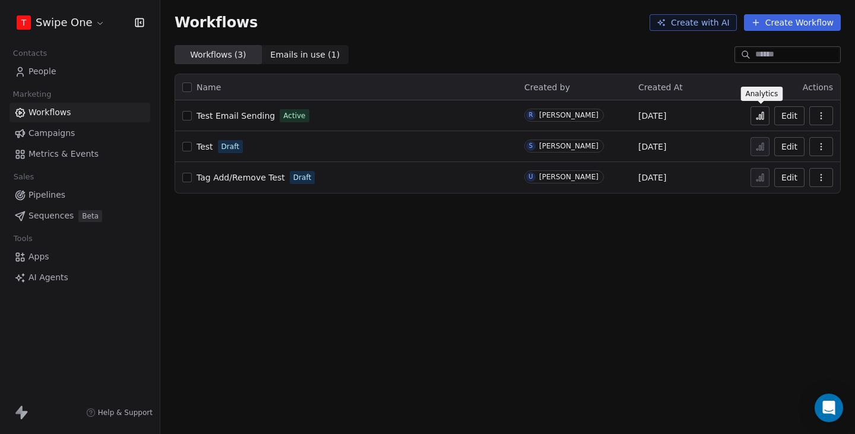
click at [767, 118] on button at bounding box center [760, 115] width 19 height 19
click at [60, 71] on link "People" at bounding box center [80, 72] width 141 height 20
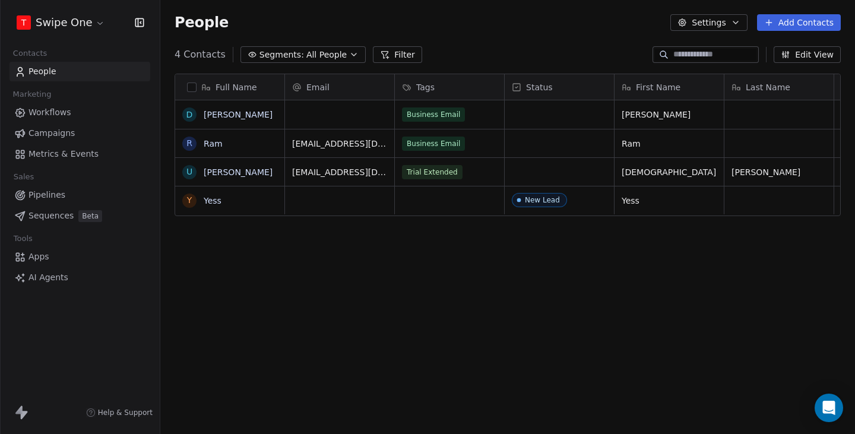
scroll to position [382, 695]
click at [222, 116] on link "[PERSON_NAME]" at bounding box center [238, 115] width 69 height 10
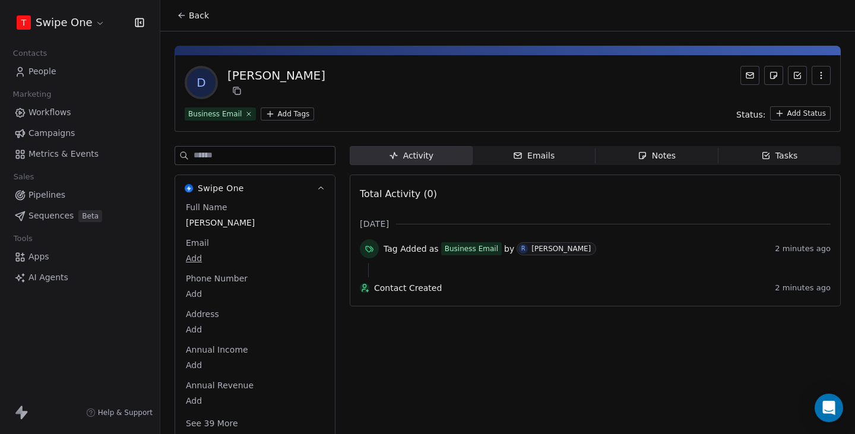
scroll to position [10, 0]
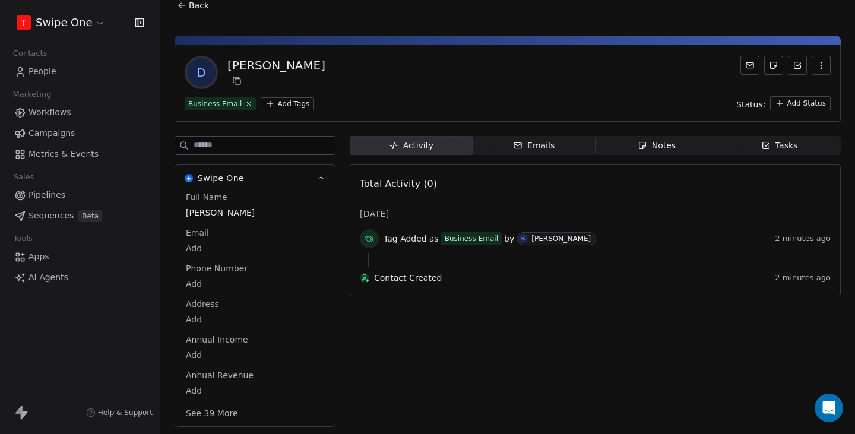
click at [45, 69] on span "People" at bounding box center [43, 71] width 28 height 12
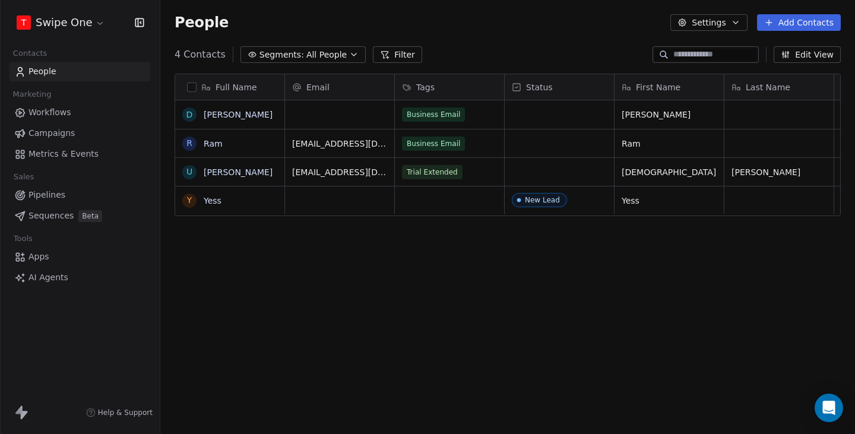
scroll to position [382, 695]
click at [214, 113] on link "[PERSON_NAME]" at bounding box center [238, 115] width 69 height 10
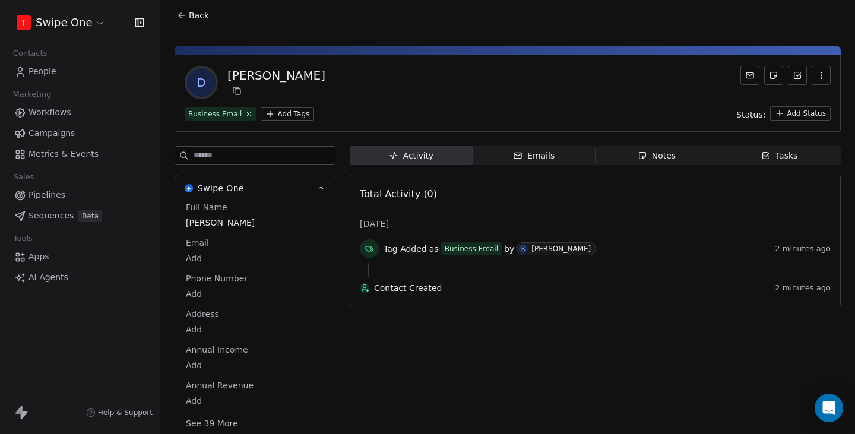
click at [194, 7] on button "Back" at bounding box center [193, 15] width 46 height 21
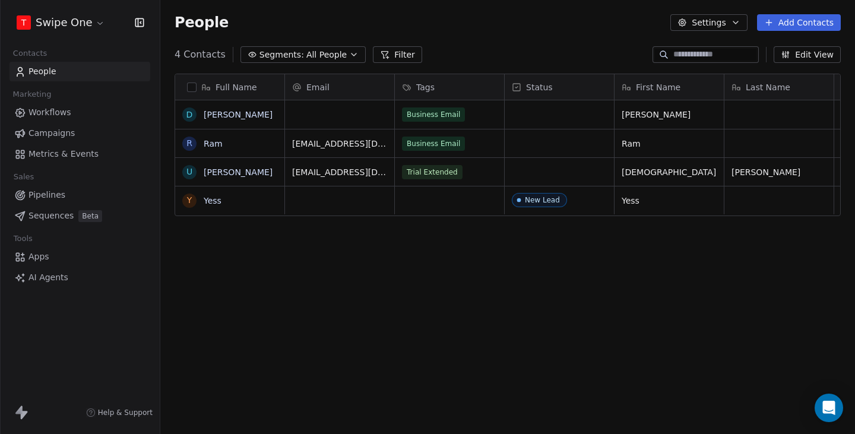
scroll to position [382, 695]
click at [72, 114] on link "Workflows" at bounding box center [80, 113] width 141 height 20
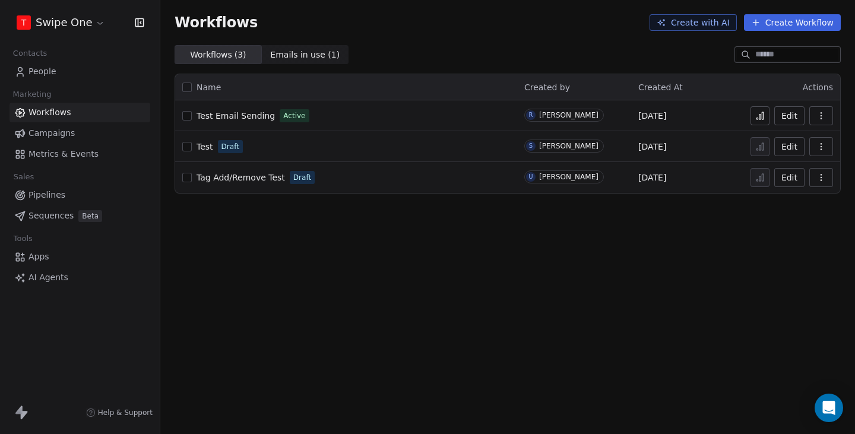
click at [756, 116] on button at bounding box center [760, 115] width 19 height 19
click at [52, 69] on span "People" at bounding box center [43, 71] width 28 height 12
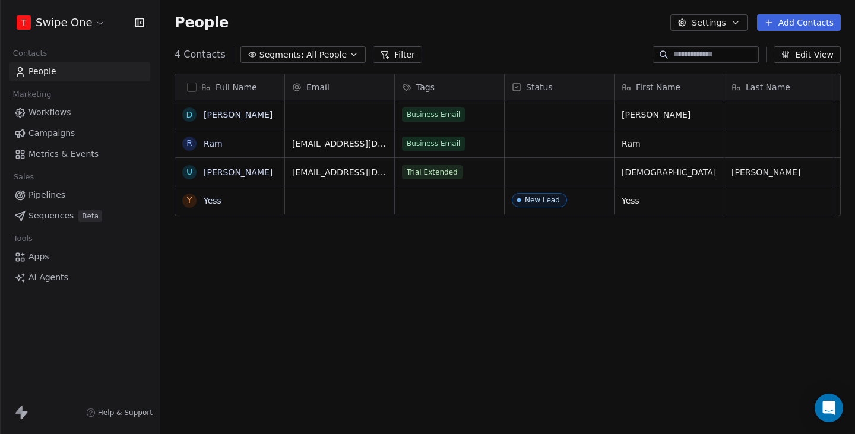
scroll to position [382, 695]
click at [211, 118] on link "[PERSON_NAME]" at bounding box center [238, 115] width 69 height 10
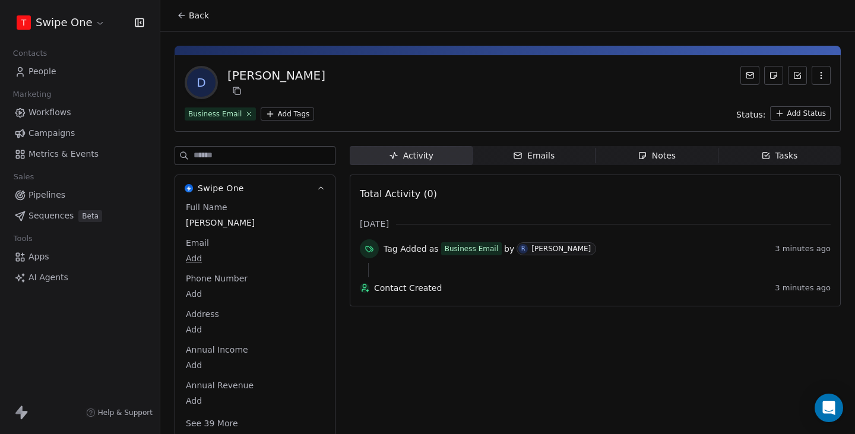
click at [37, 67] on span "People" at bounding box center [43, 71] width 28 height 12
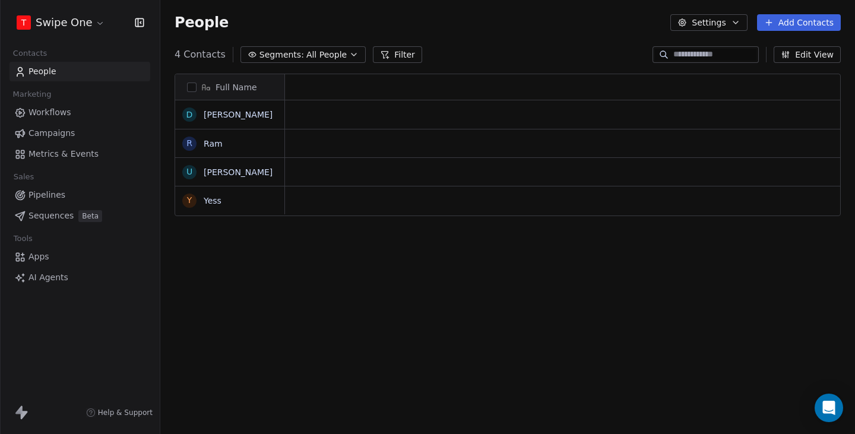
scroll to position [0, 1]
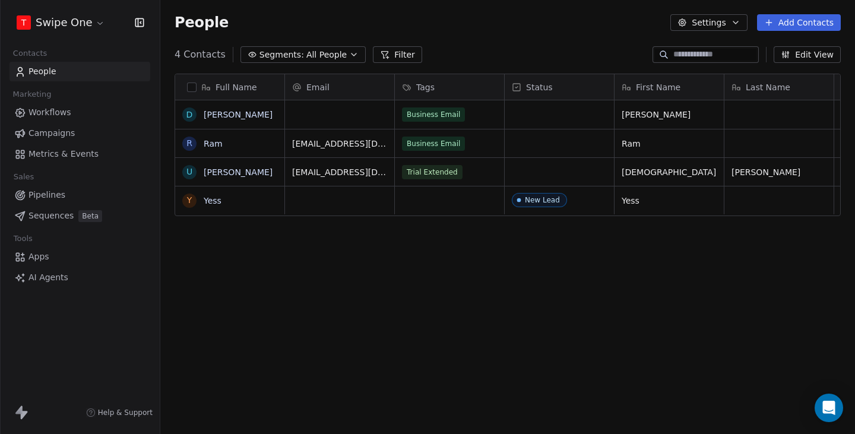
click at [42, 113] on span "Workflows" at bounding box center [50, 112] width 43 height 12
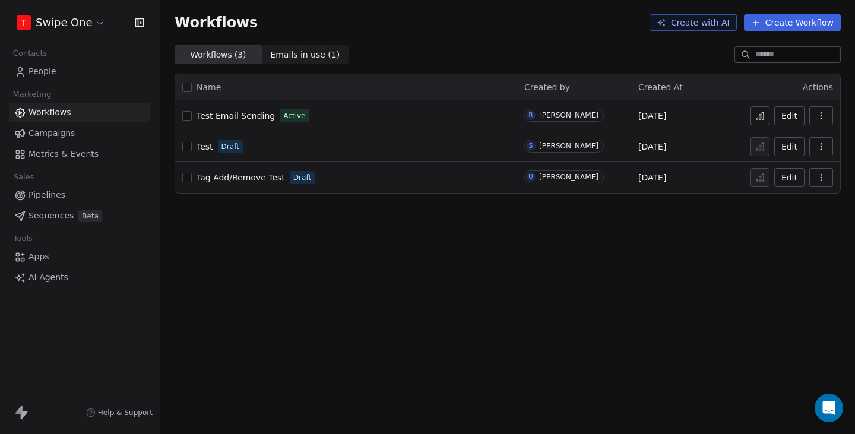
click at [62, 147] on link "Metrics & Events" at bounding box center [80, 154] width 141 height 20
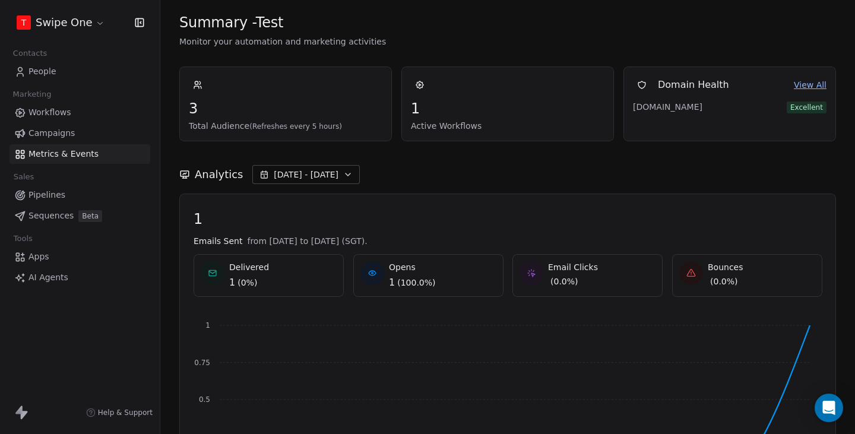
click at [57, 103] on link "Workflows" at bounding box center [80, 113] width 141 height 20
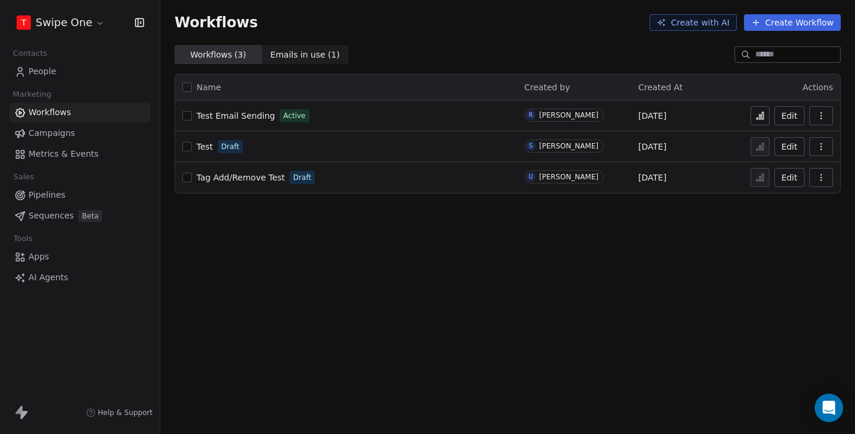
click at [761, 115] on icon at bounding box center [761, 116] width 10 height 10
click at [90, 63] on link "People" at bounding box center [80, 72] width 141 height 20
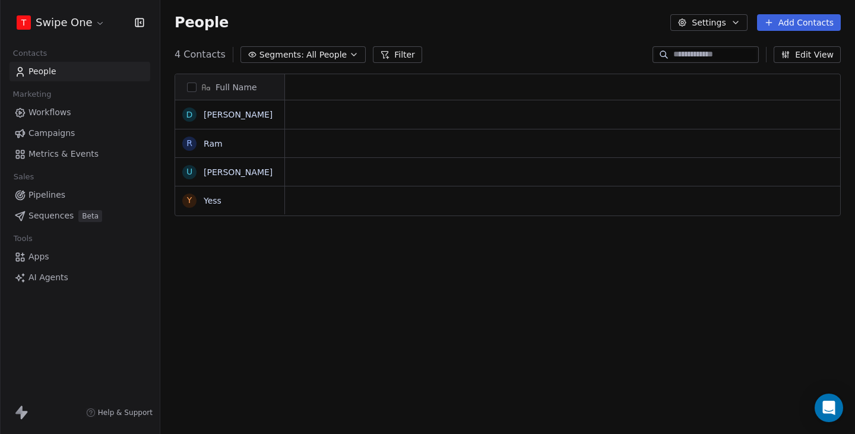
scroll to position [382, 695]
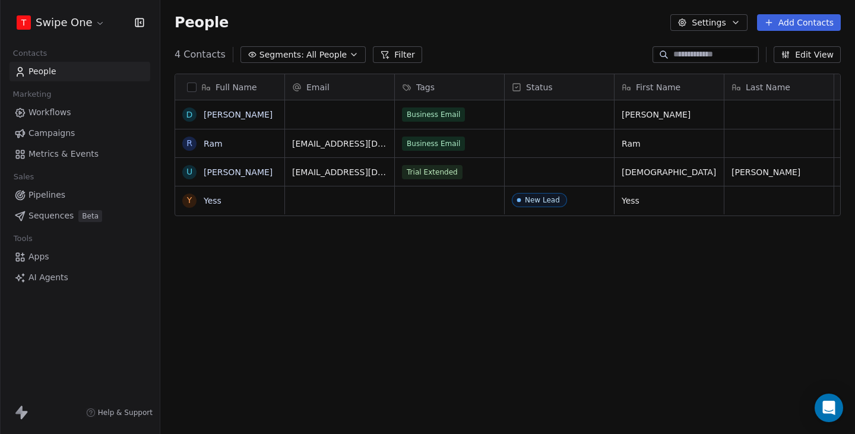
click at [69, 157] on span "Metrics & Events" at bounding box center [64, 154] width 70 height 12
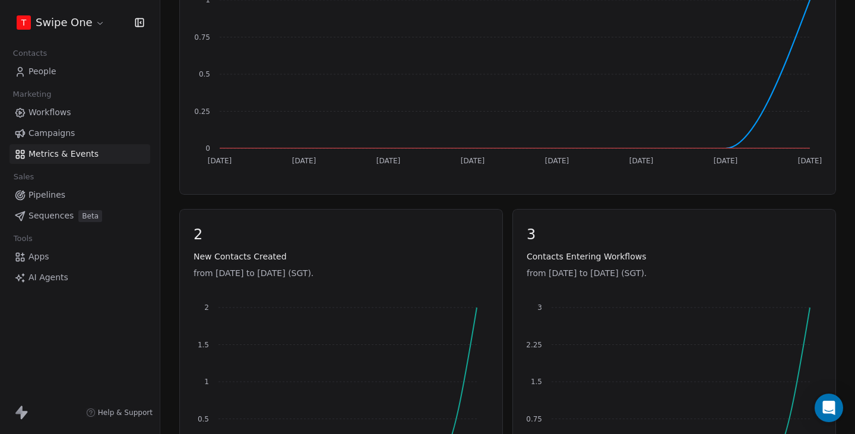
scroll to position [255, 0]
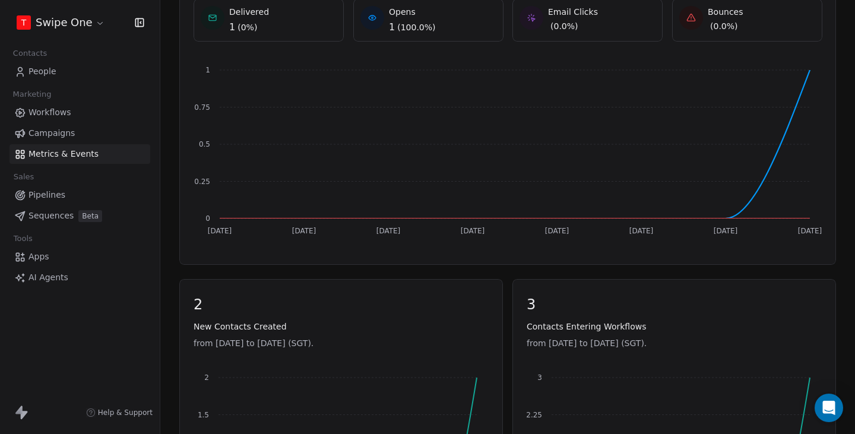
click at [75, 74] on link "People" at bounding box center [80, 72] width 141 height 20
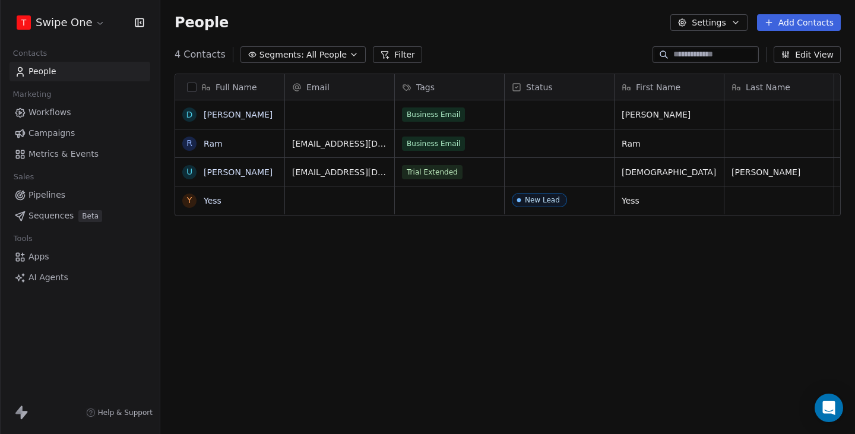
scroll to position [382, 695]
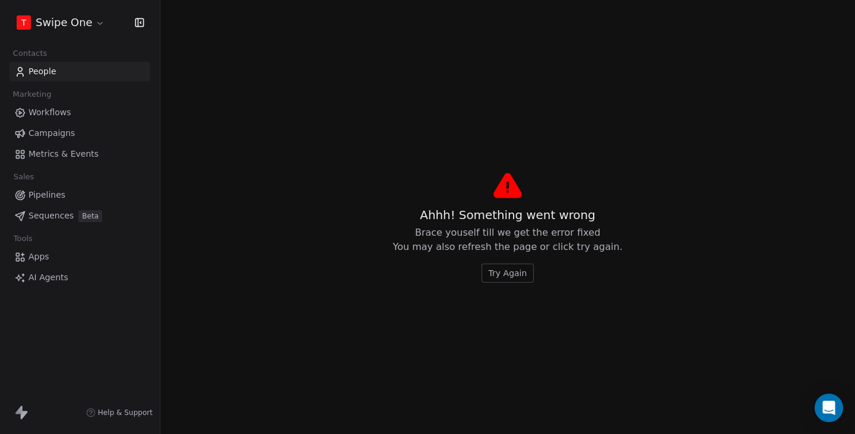
drag, startPoint x: 504, startPoint y: 84, endPoint x: 545, endPoint y: 92, distance: 41.7
click at [512, 273] on span "Try Again" at bounding box center [508, 273] width 39 height 12
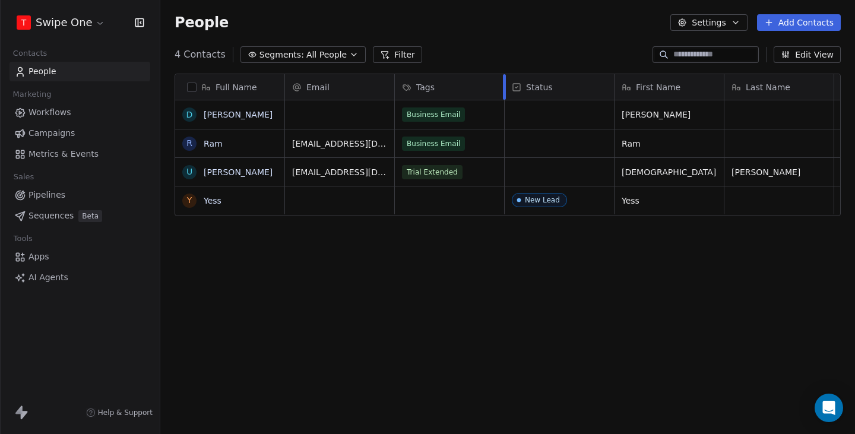
click at [504, 91] on div at bounding box center [504, 87] width 3 height 26
click at [497, 56] on div "4 Contacts Segments: All People Filter Edit View" at bounding box center [507, 54] width 695 height 19
click at [215, 118] on link "[PERSON_NAME]" at bounding box center [238, 115] width 69 height 10
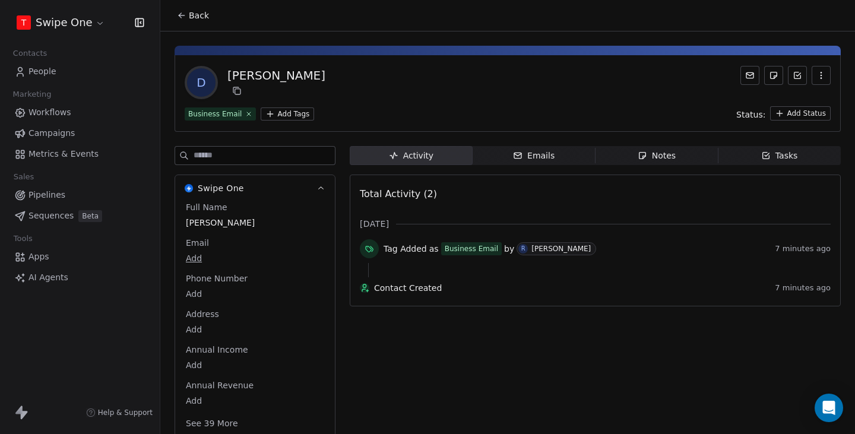
click at [188, 11] on button "Back" at bounding box center [193, 15] width 46 height 21
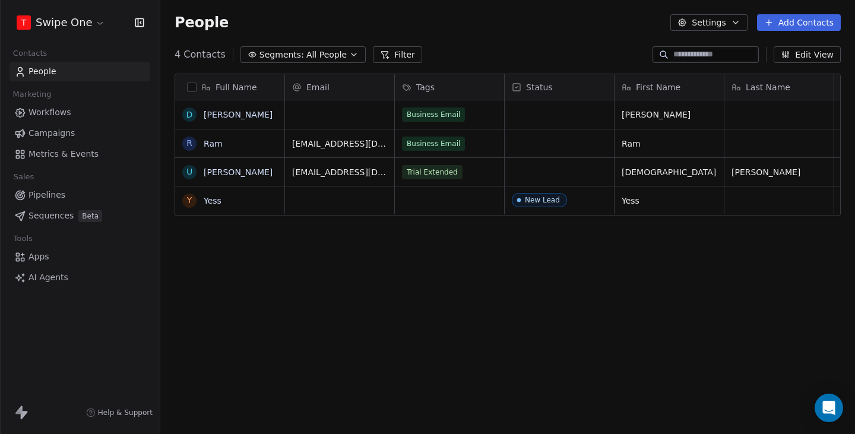
scroll to position [382, 695]
click at [236, 117] on span "[PERSON_NAME]" at bounding box center [238, 115] width 69 height 12
type textarea "*********"
click at [451, 48] on html "T Swipe One Contacts People Marketing Workflows Campaigns Metrics & Events Sale…" at bounding box center [427, 217] width 855 height 434
click at [220, 110] on link "Dhruv Doe" at bounding box center [238, 115] width 69 height 10
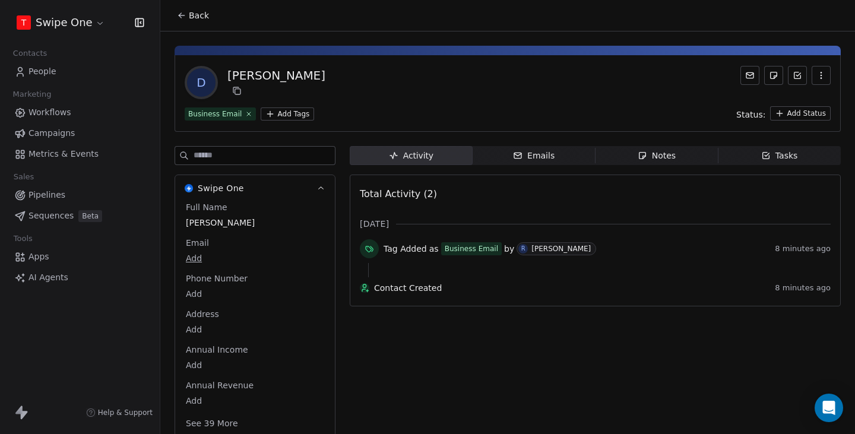
scroll to position [6, 0]
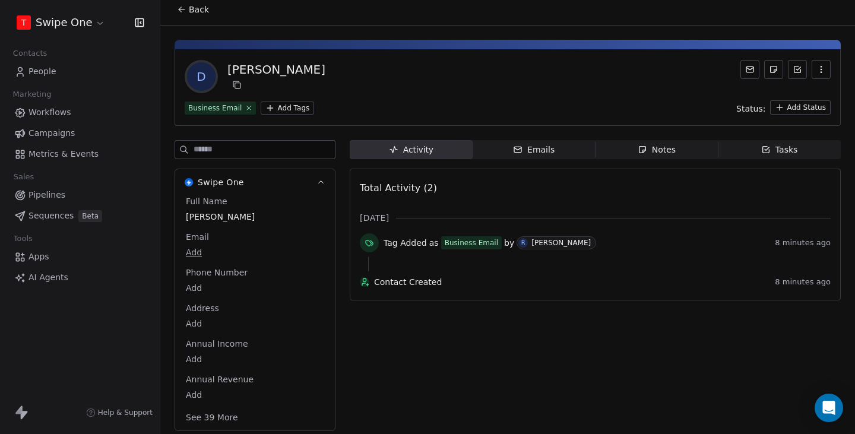
click at [242, 222] on span "Dhruv Doe" at bounding box center [255, 217] width 138 height 12
click at [243, 216] on span "Dhruv Doe" at bounding box center [255, 217] width 137 height 12
type textarea "*****"
click at [366, 97] on div "D Dhruv Business Email Add Tags Status: Add Status" at bounding box center [508, 87] width 666 height 77
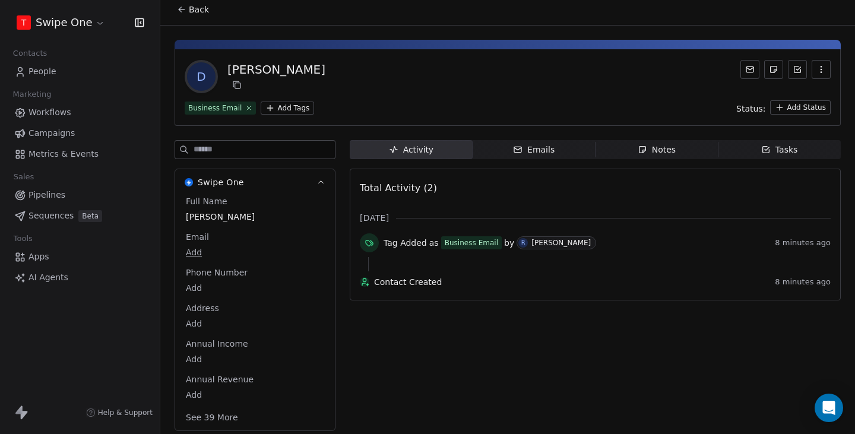
scroll to position [0, 0]
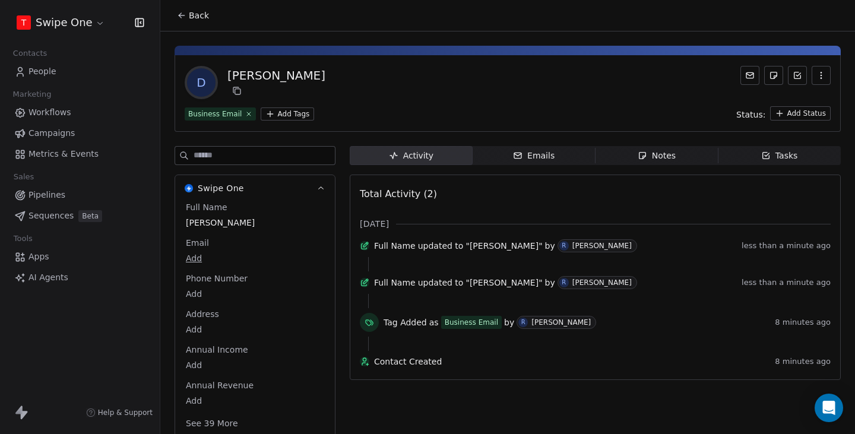
click at [200, 15] on span "Back" at bounding box center [199, 16] width 20 height 12
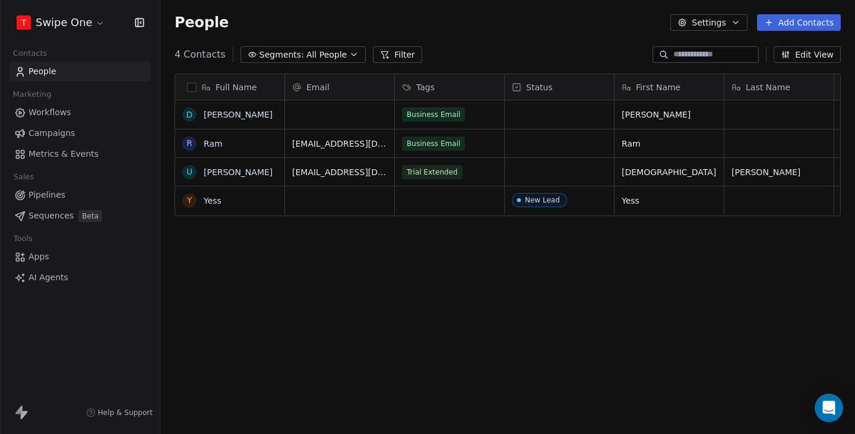
scroll to position [382, 695]
click at [198, 91] on div "Full Name" at bounding box center [228, 87] width 93 height 12
click at [195, 87] on html "T Swipe One Contacts People Marketing Workflows Campaigns Metrics & Events Sale…" at bounding box center [427, 217] width 855 height 434
click at [195, 87] on button "button" at bounding box center [192, 88] width 10 height 10
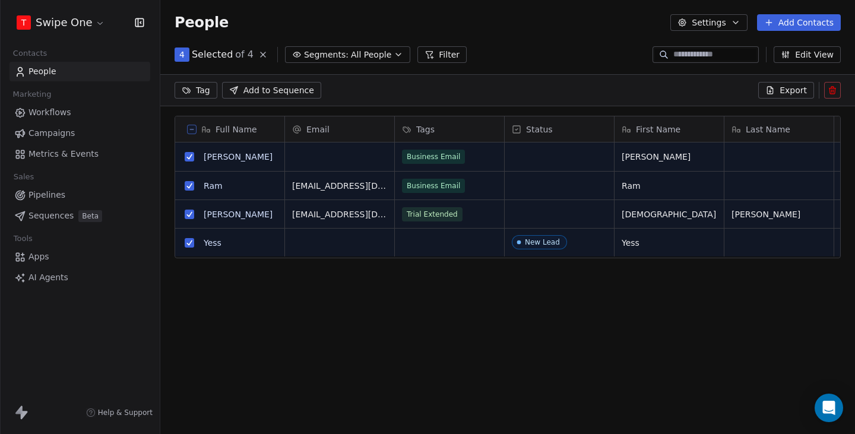
click at [796, 87] on span "Export" at bounding box center [793, 90] width 27 height 12
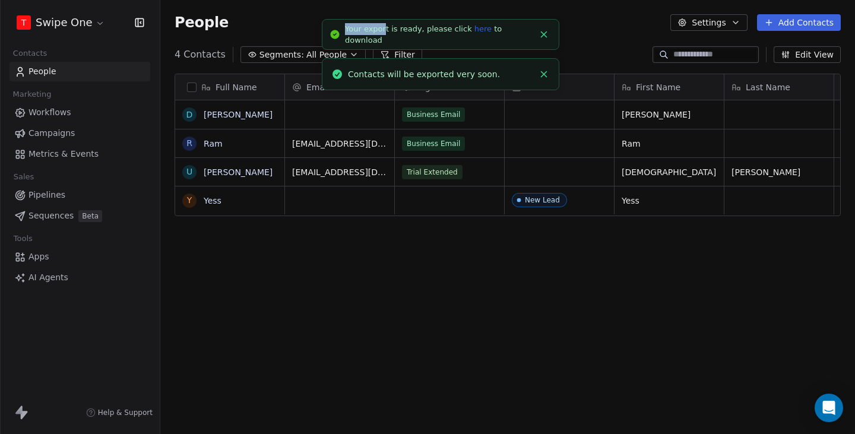
drag, startPoint x: 346, startPoint y: 34, endPoint x: 390, endPoint y: 34, distance: 44.6
click at [387, 34] on li "Your export is ready, please click here to download" at bounding box center [441, 34] width 238 height 31
click at [390, 34] on div "Your export is ready, please click here to download" at bounding box center [439, 34] width 189 height 23
click at [545, 33] on line "Close toast" at bounding box center [544, 34] width 5 height 5
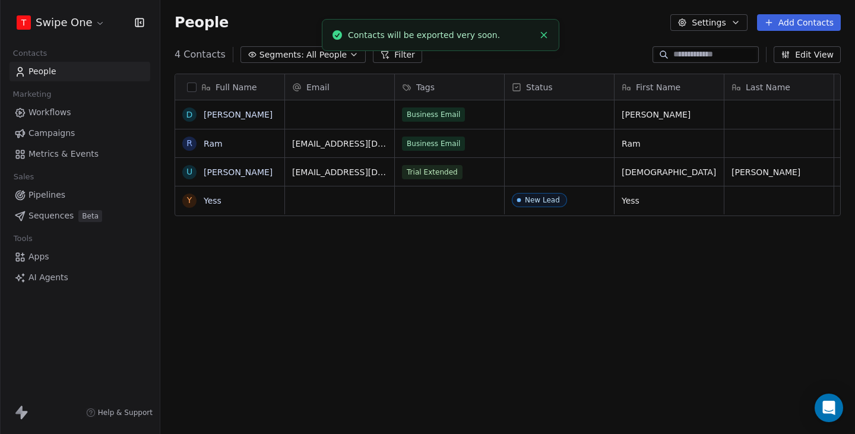
click at [545, 33] on line "Close toast" at bounding box center [544, 35] width 5 height 5
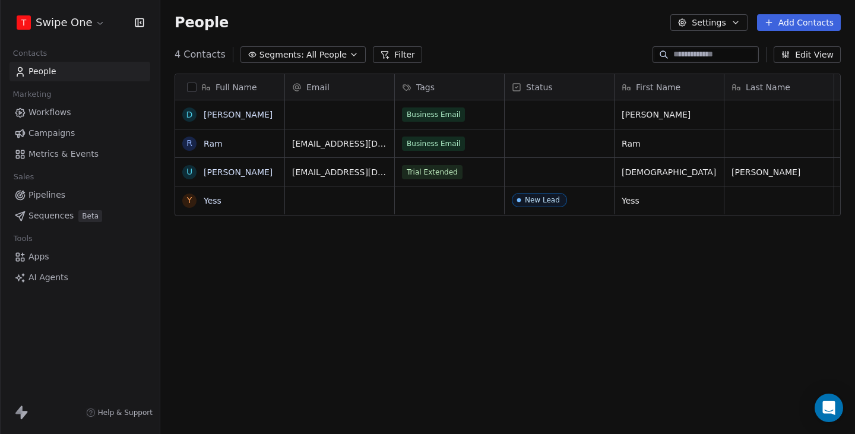
click at [66, 112] on span "Workflows" at bounding box center [50, 112] width 43 height 12
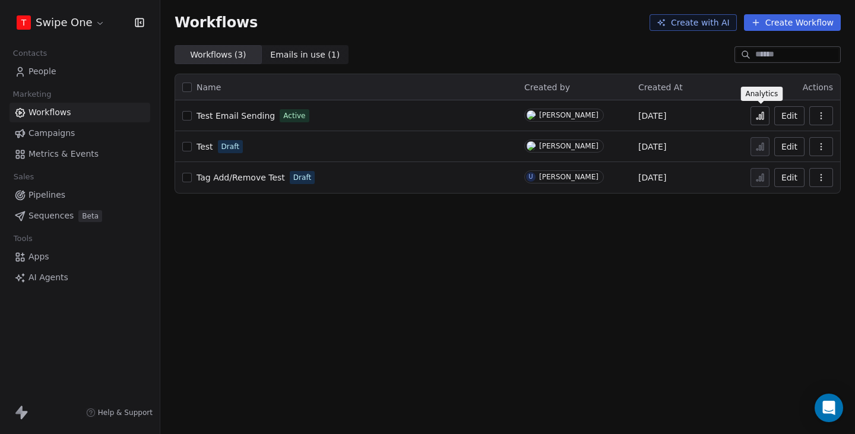
click at [763, 116] on icon at bounding box center [763, 115] width 2 height 7
click at [64, 77] on link "People" at bounding box center [80, 72] width 141 height 20
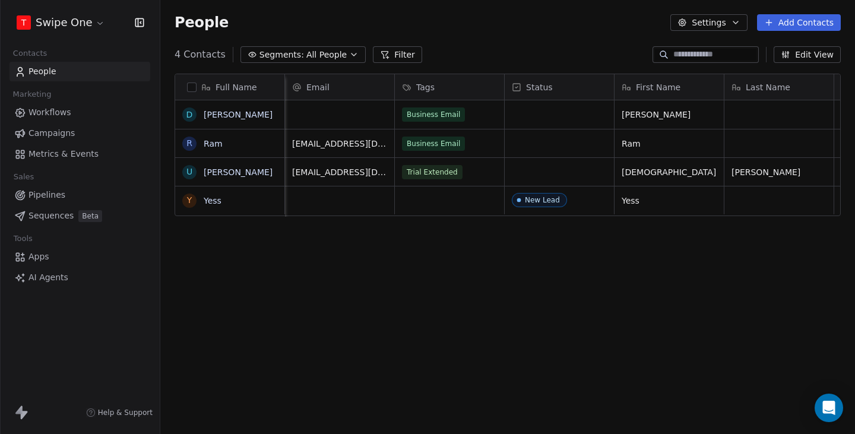
scroll to position [0, 23]
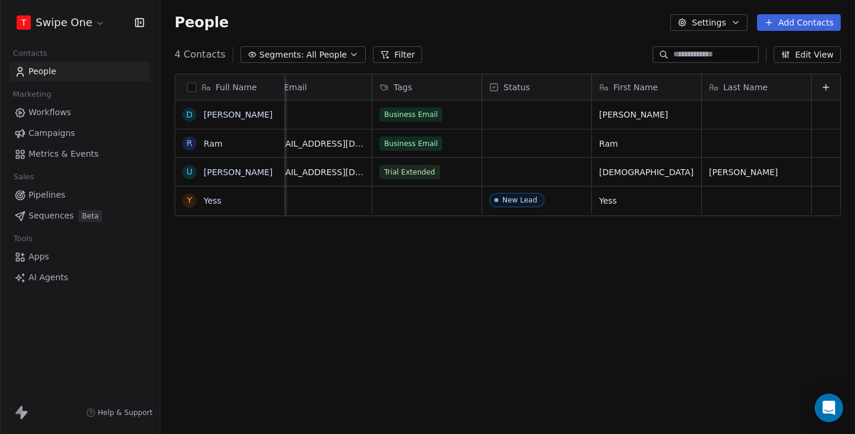
click at [820, 82] on button at bounding box center [826, 87] width 14 height 14
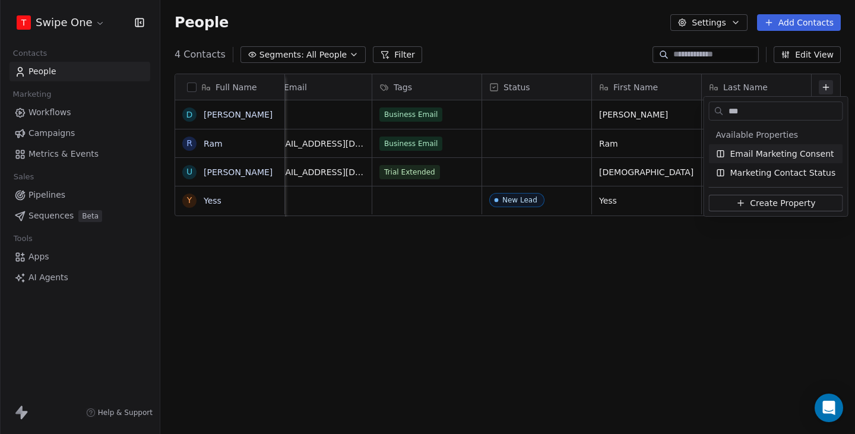
type input "***"
click at [754, 148] on span "Email Marketing Consent" at bounding box center [783, 154] width 104 height 12
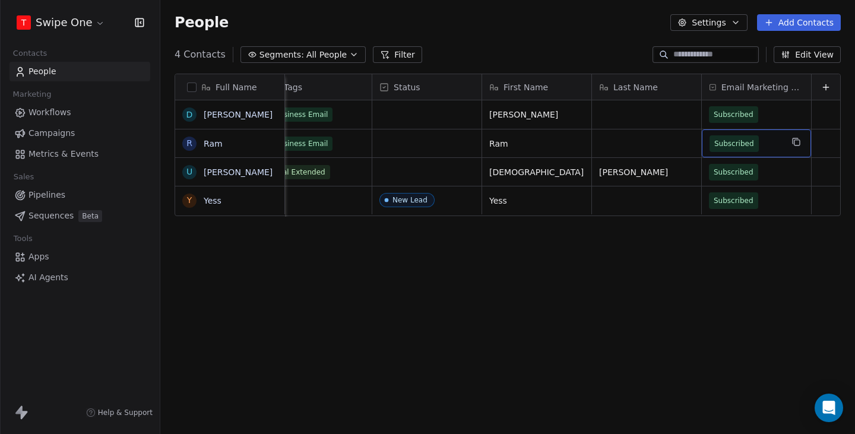
click at [766, 136] on span "Subscribed" at bounding box center [746, 143] width 72 height 17
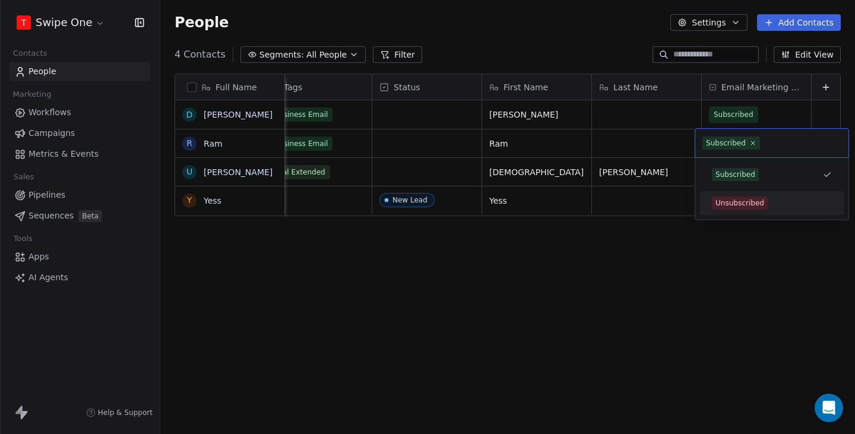
click at [763, 198] on div "Unsubscribed" at bounding box center [740, 203] width 49 height 11
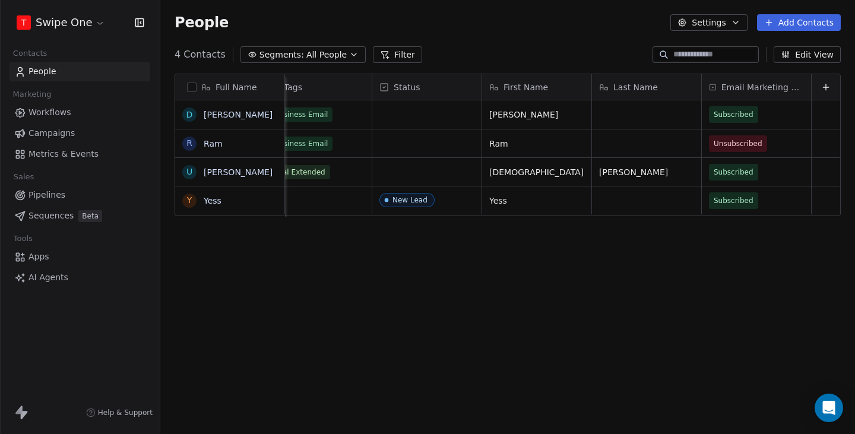
click at [666, 271] on div "Full Name D [PERSON_NAME] U [PERSON_NAME] Y Yess Email Tags Status First Name L…" at bounding box center [507, 255] width 695 height 382
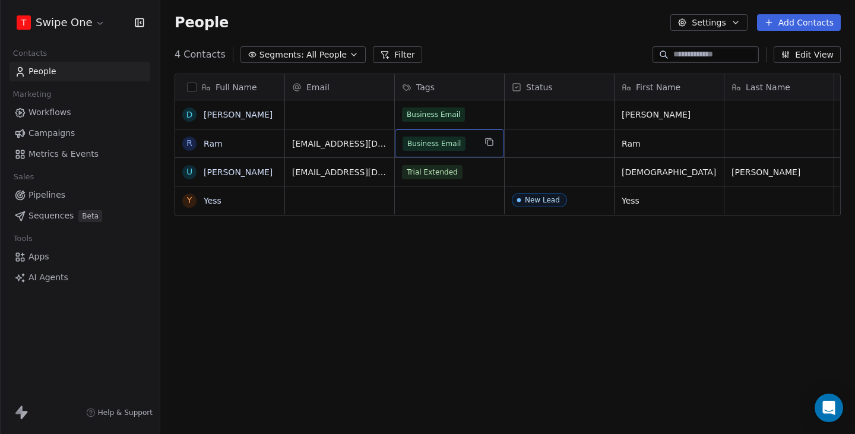
click at [475, 143] on div "Business Email" at bounding box center [439, 144] width 72 height 14
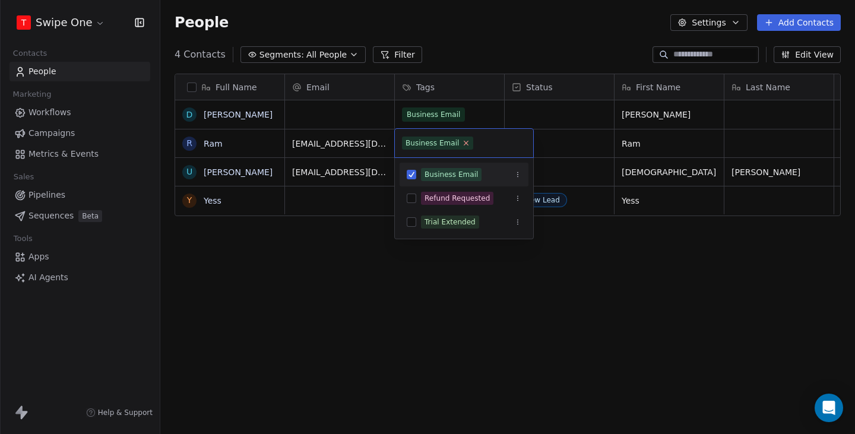
click at [463, 143] on icon at bounding box center [467, 143] width 8 height 8
click at [276, 245] on html "T Swipe One Contacts People Marketing Workflows Campaigns Metrics & Events Sale…" at bounding box center [427, 217] width 855 height 434
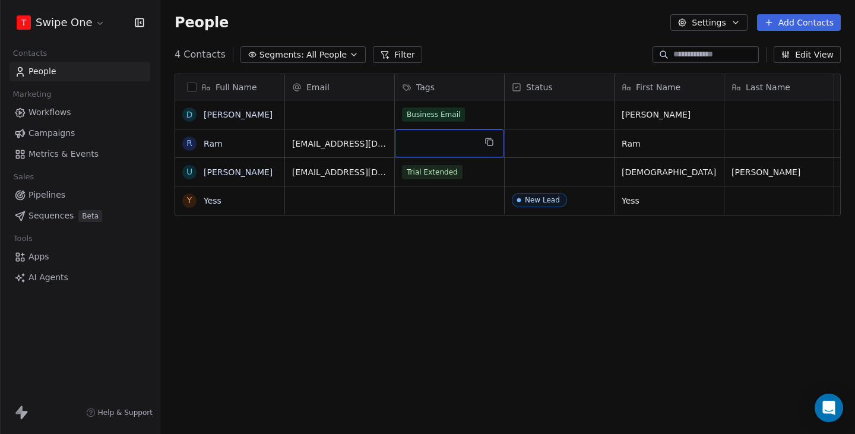
click at [454, 145] on div "grid" at bounding box center [449, 143] width 109 height 28
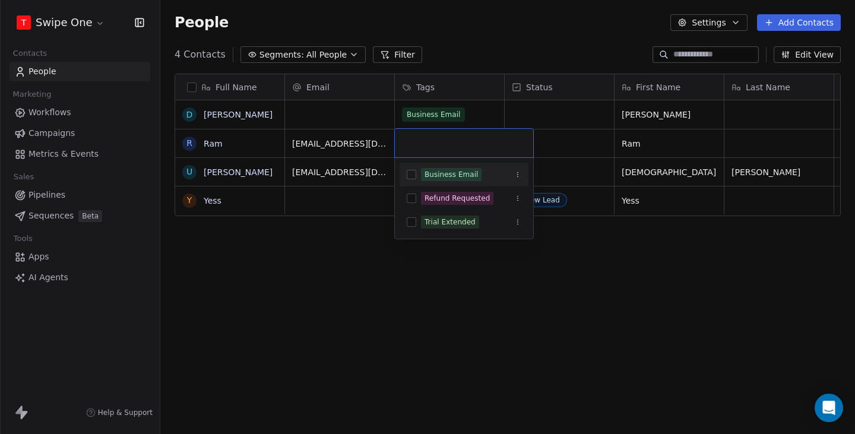
click at [455, 180] on span "Business Email" at bounding box center [451, 174] width 61 height 13
click at [327, 271] on html "T Swipe One Contacts People Marketing Workflows Campaigns Metrics & Events Sale…" at bounding box center [427, 217] width 855 height 434
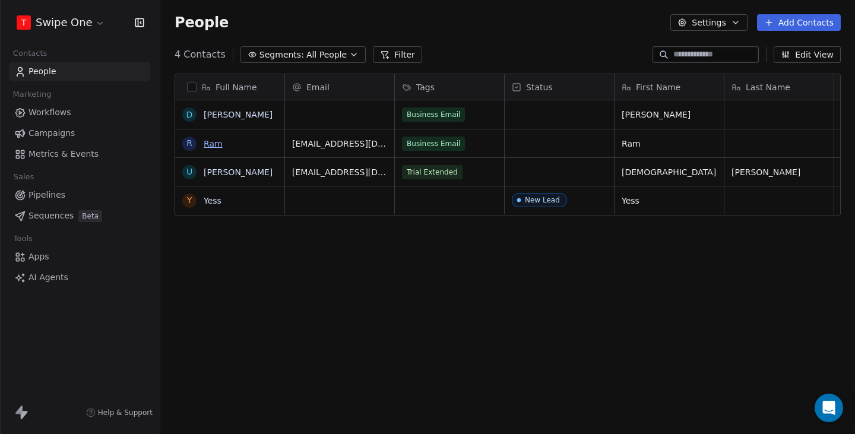
click at [204, 143] on link "Ram" at bounding box center [213, 144] width 19 height 10
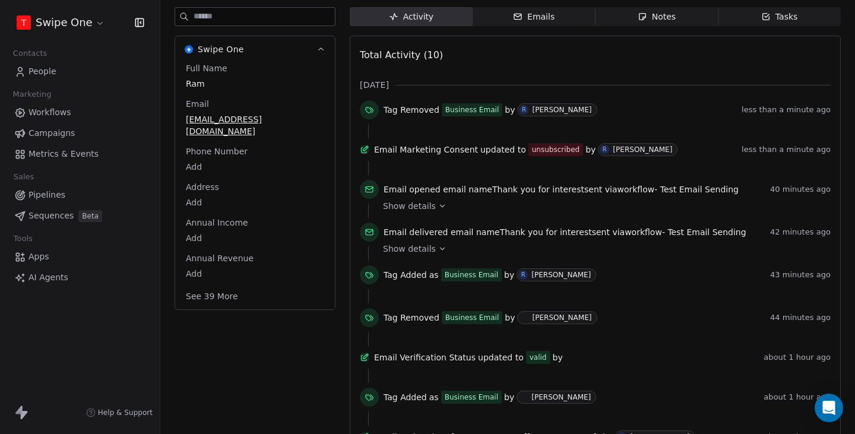
scroll to position [229, 0]
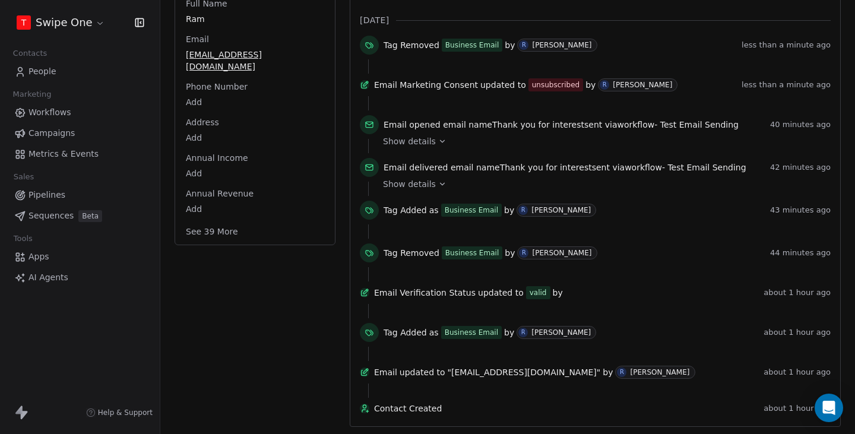
click at [402, 178] on span "Show details" at bounding box center [409, 184] width 53 height 12
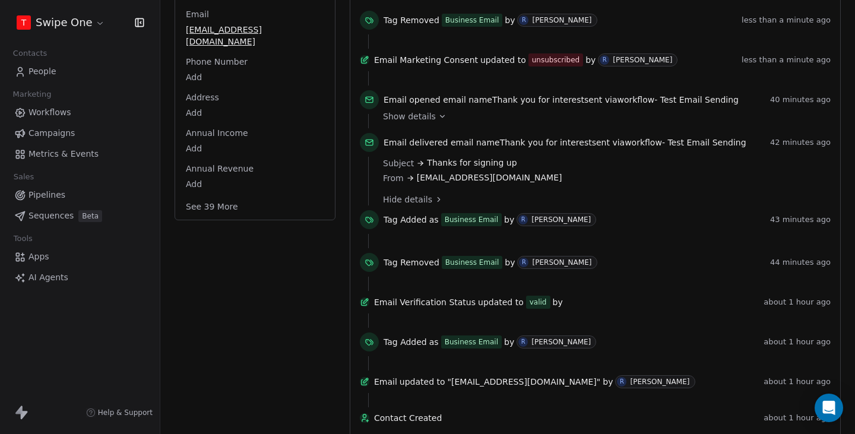
click at [407, 201] on span "Hide details" at bounding box center [407, 200] width 49 height 12
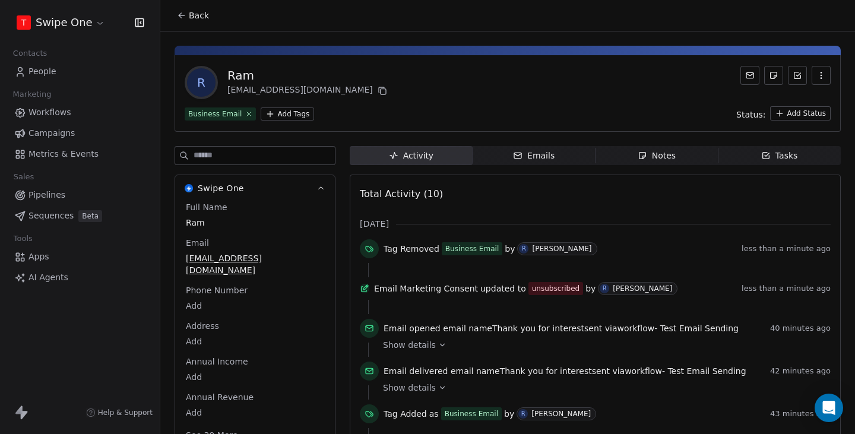
click at [197, 17] on span "Back" at bounding box center [199, 16] width 20 height 12
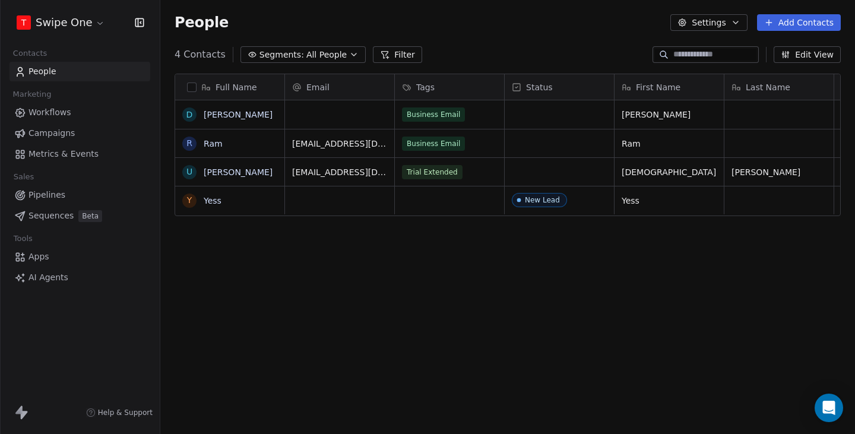
scroll to position [382, 695]
click at [102, 109] on link "Workflows" at bounding box center [80, 113] width 141 height 20
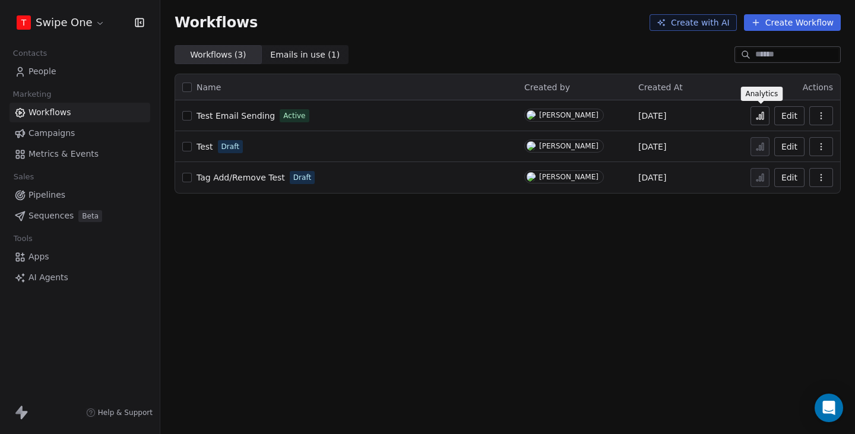
click at [756, 115] on icon at bounding box center [761, 116] width 10 height 10
click at [756, 118] on icon at bounding box center [761, 116] width 10 height 10
click at [24, 74] on icon at bounding box center [20, 72] width 12 height 12
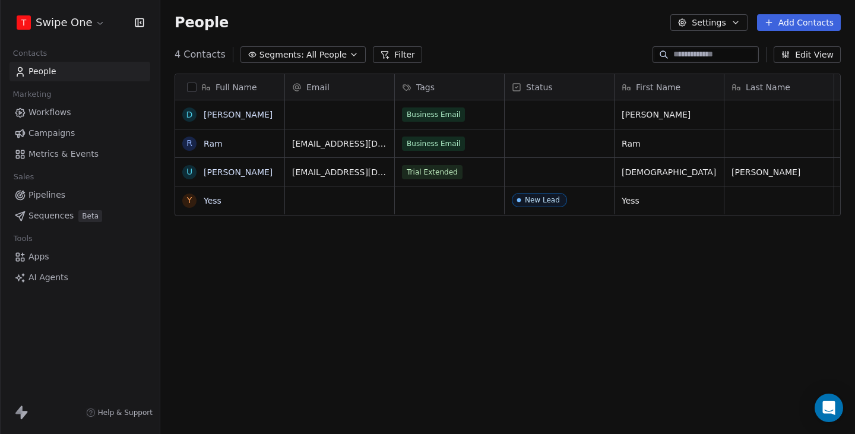
scroll to position [382, 695]
click at [189, 86] on button "button" at bounding box center [192, 88] width 10 height 10
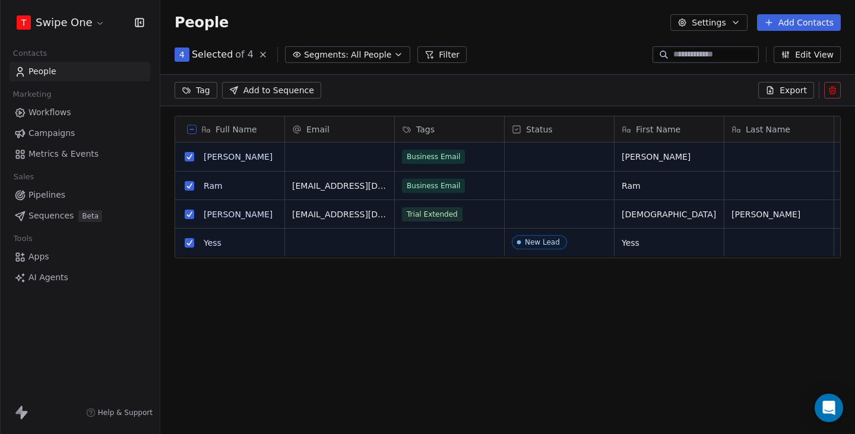
scroll to position [340, 695]
click at [193, 125] on button at bounding box center [192, 130] width 10 height 10
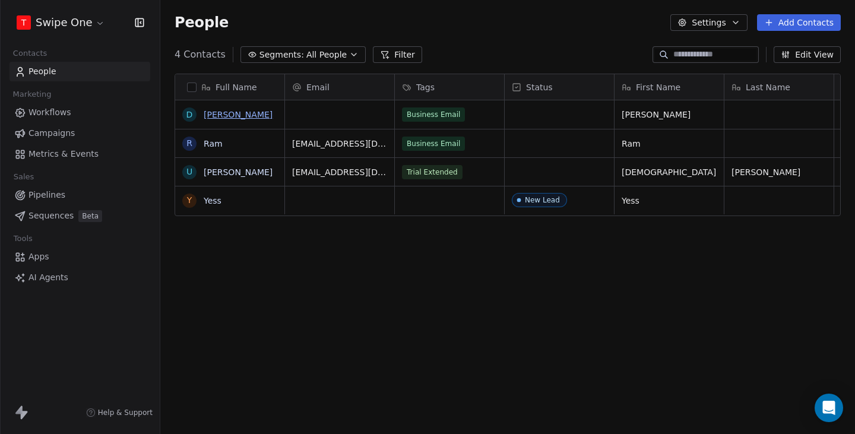
click at [219, 115] on link "Dhruv" at bounding box center [238, 115] width 69 height 10
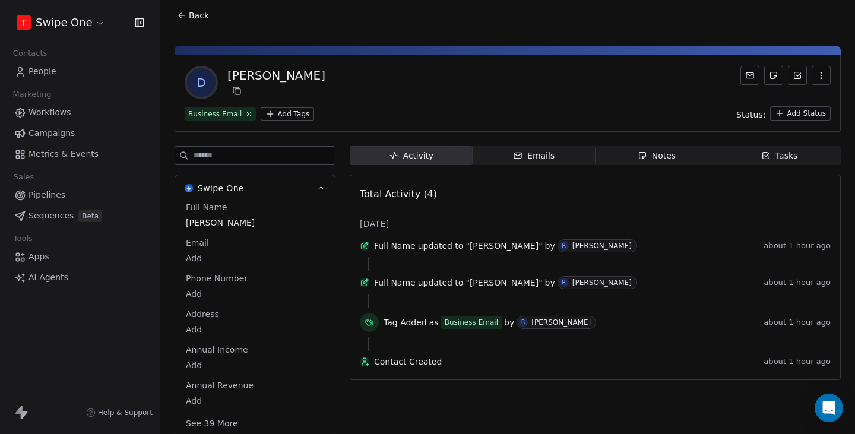
click at [188, 18] on button "Back" at bounding box center [193, 15] width 46 height 21
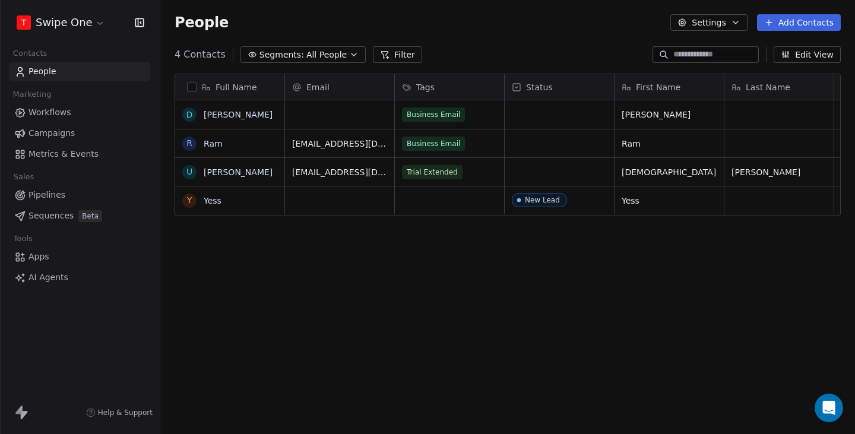
scroll to position [382, 695]
click at [192, 89] on button "button" at bounding box center [192, 88] width 10 height 10
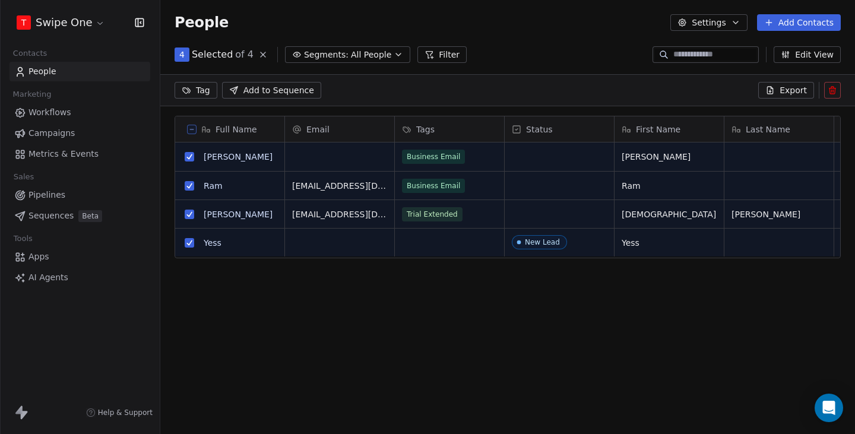
scroll to position [340, 695]
click at [192, 129] on icon at bounding box center [192, 129] width 4 height 0
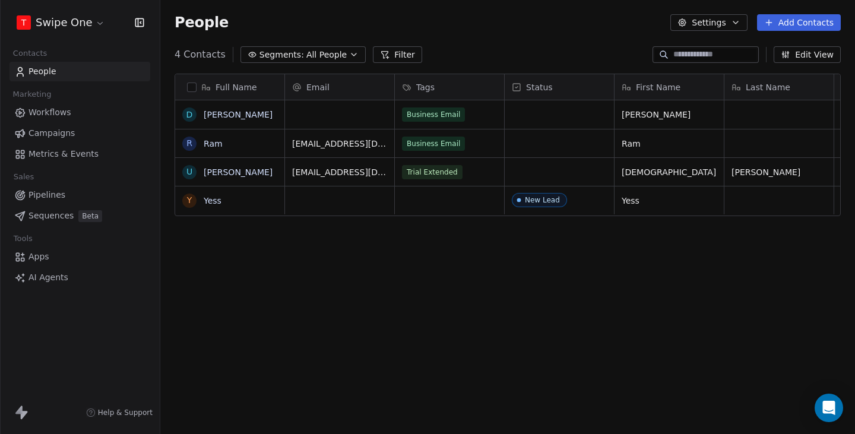
scroll to position [382, 695]
click at [193, 86] on button "button" at bounding box center [192, 88] width 10 height 10
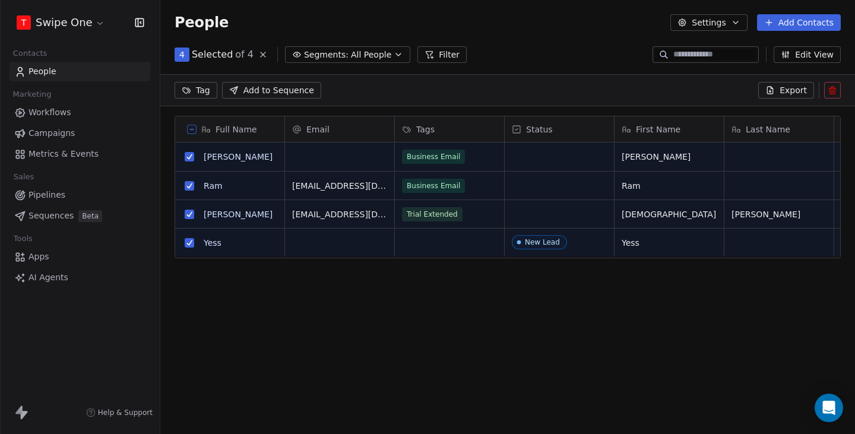
click at [195, 131] on button at bounding box center [192, 130] width 10 height 10
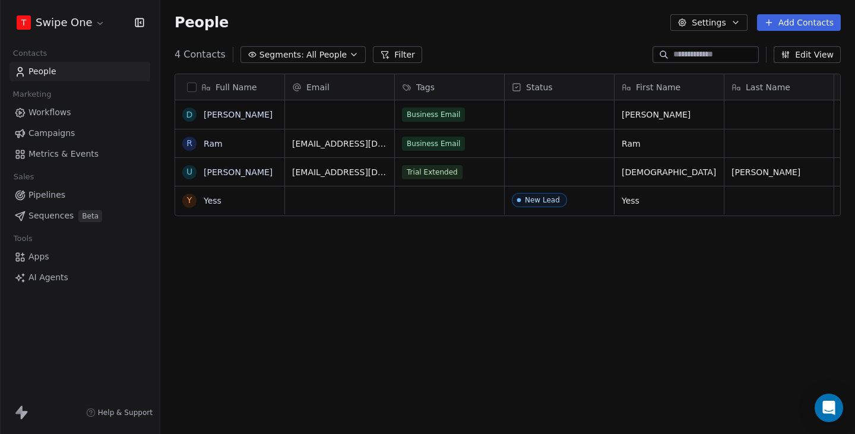
scroll to position [382, 695]
click at [208, 110] on link "Dhruv" at bounding box center [238, 115] width 69 height 10
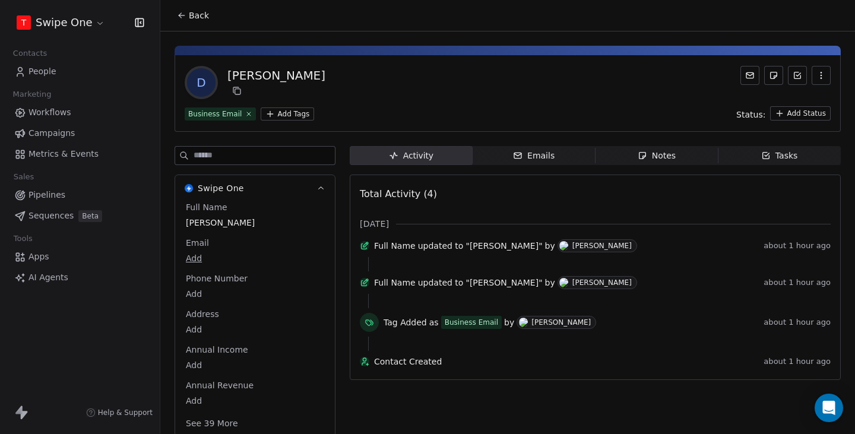
click at [194, 13] on span "Back" at bounding box center [199, 16] width 20 height 12
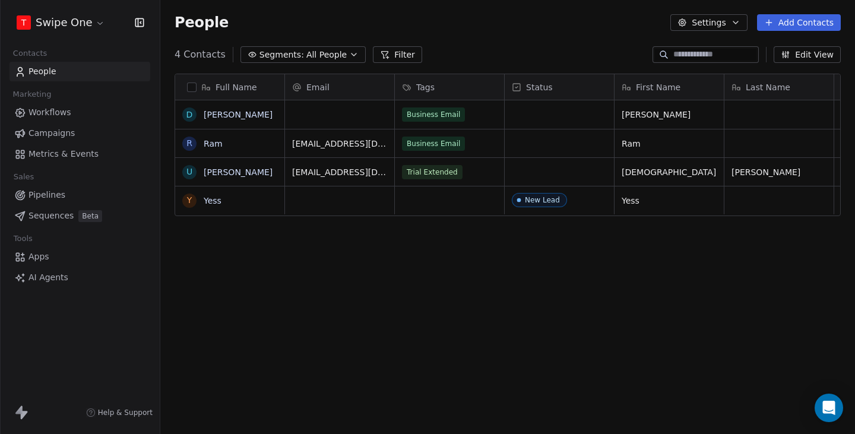
scroll to position [382, 695]
click at [192, 88] on button "button" at bounding box center [192, 88] width 10 height 10
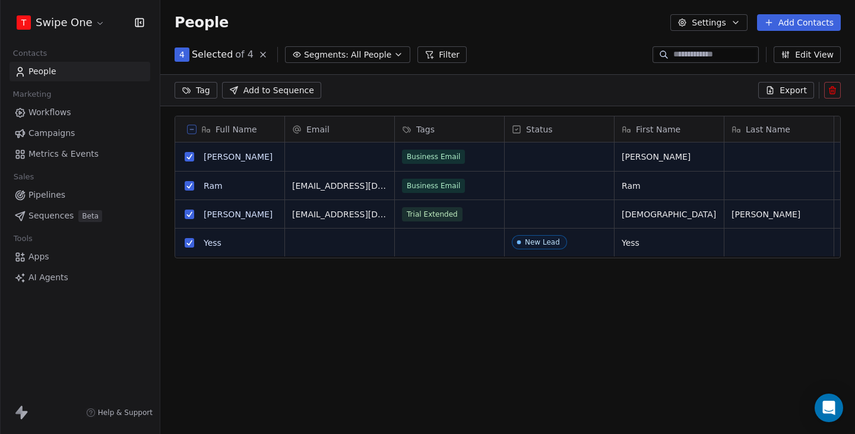
scroll to position [340, 695]
click at [195, 129] on button at bounding box center [192, 130] width 10 height 10
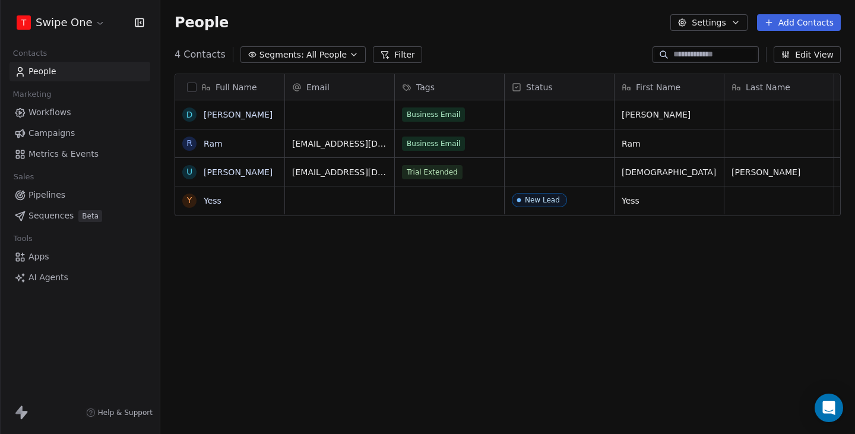
scroll to position [382, 695]
